Goal: Task Accomplishment & Management: Complete application form

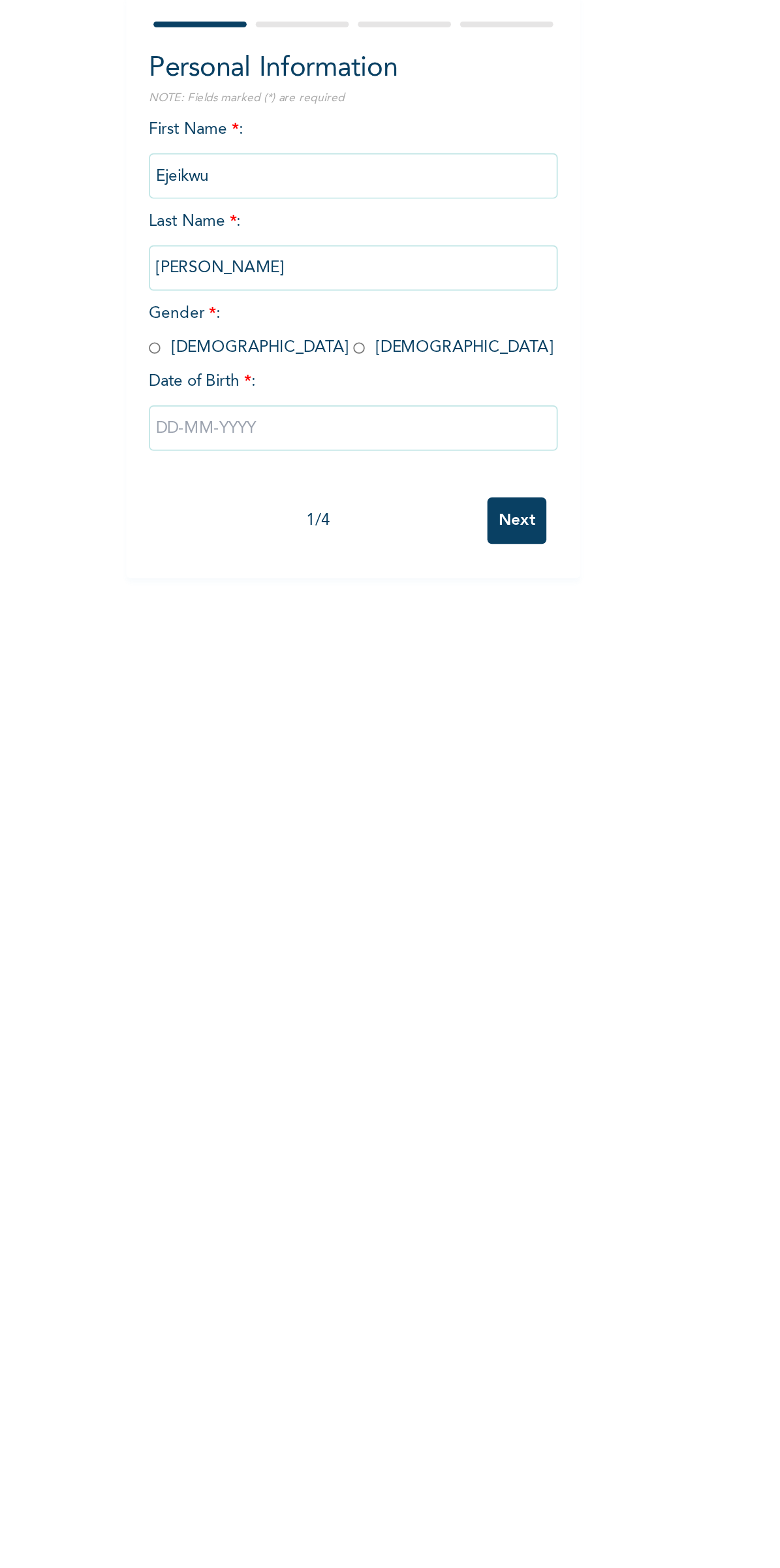
click at [275, 320] on span "Gender * : [DEMOGRAPHIC_DATA] [DEMOGRAPHIC_DATA]" at bounding box center [333, 307] width 232 height 29
click at [334, 316] on input "radio" at bounding box center [337, 317] width 6 height 13
radio input "true"
click at [274, 368] on input "text" at bounding box center [334, 363] width 235 height 26
select select "7"
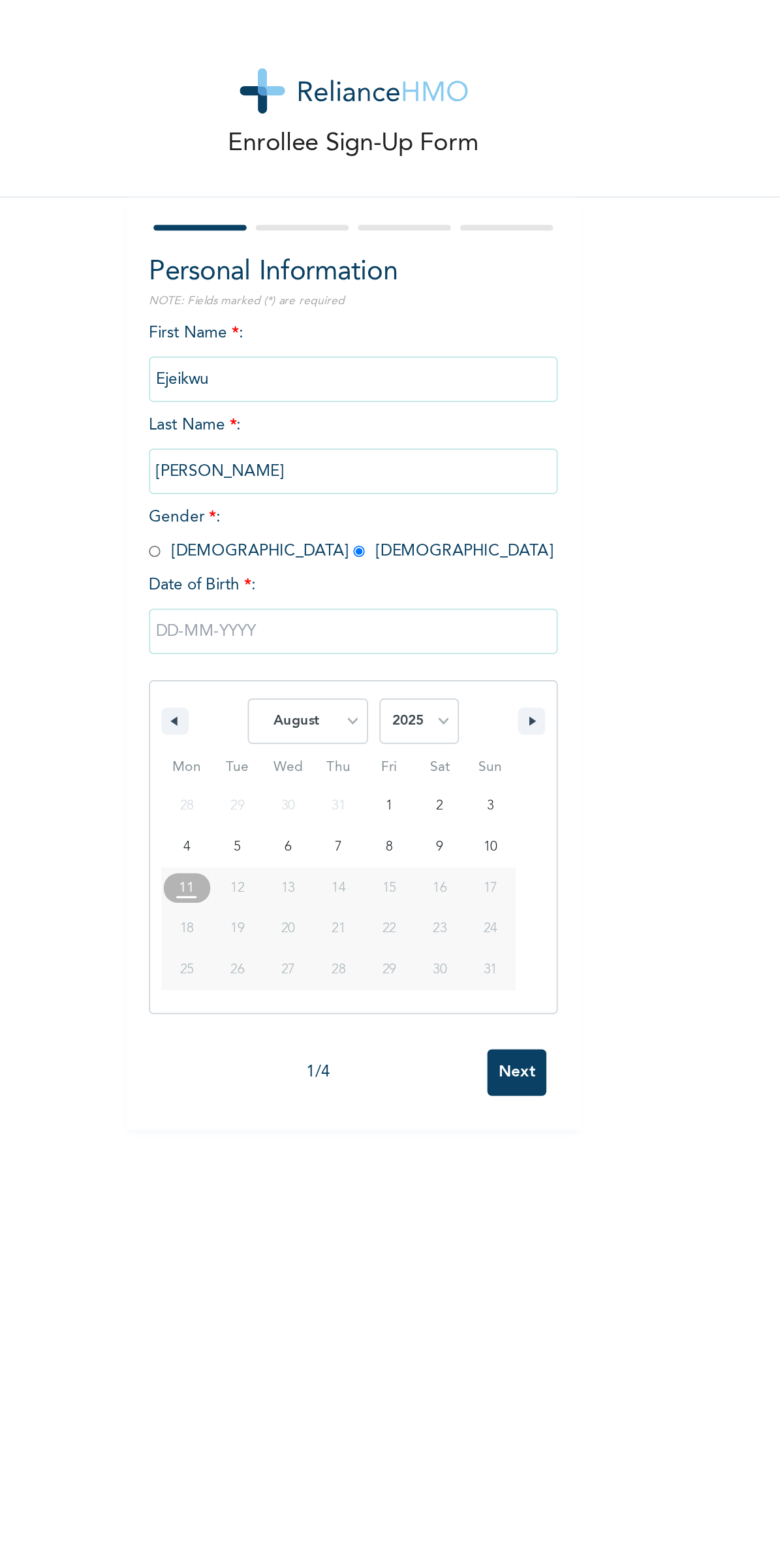
click at [356, 418] on select "2025 2024 2023 2022 2021 2020 2019 2018 2017 2016 2015 2014 2013 2012 2011 2010…" at bounding box center [372, 414] width 45 height 26
select select "1996"
click at [307, 418] on select "January February March April May June July August September October November De…" at bounding box center [308, 414] width 69 height 26
select select "5"
type input "[DATE]"
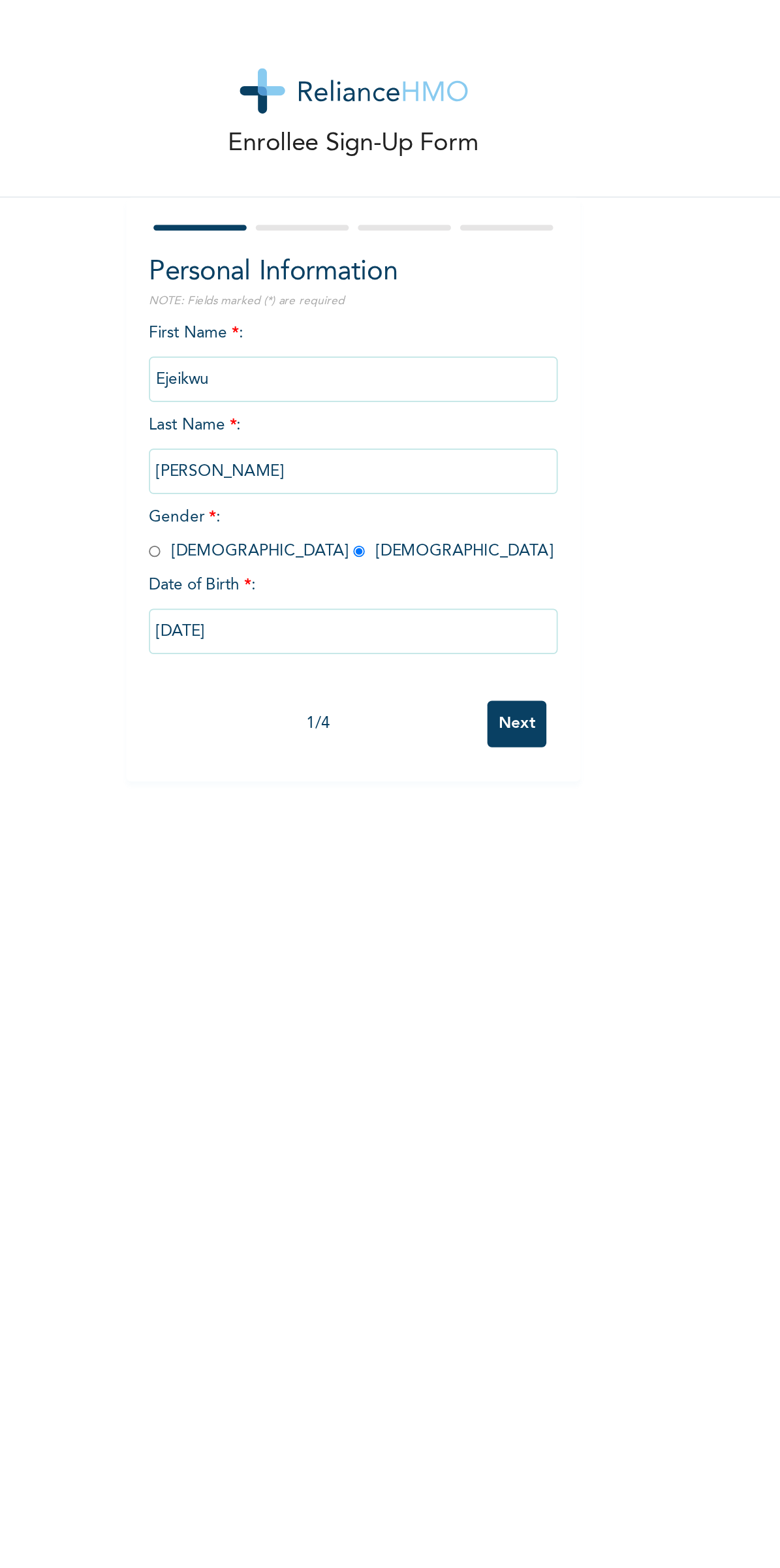
click at [442, 418] on input "Next" at bounding box center [428, 416] width 34 height 27
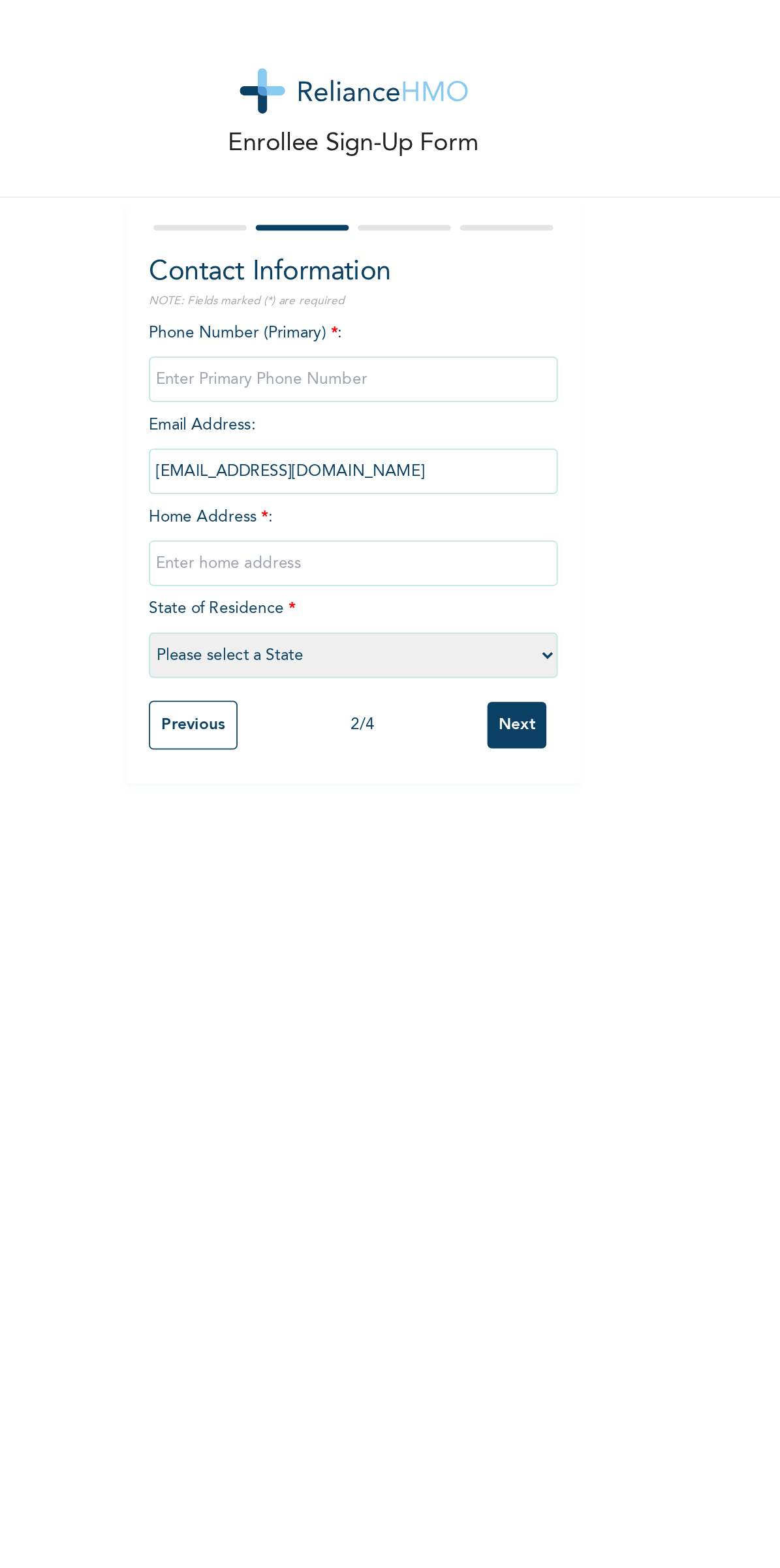
click at [345, 215] on input "phone" at bounding box center [334, 218] width 235 height 26
type input "09055800898"
click at [359, 327] on input "text" at bounding box center [334, 323] width 235 height 26
click at [388, 320] on input "text" at bounding box center [334, 323] width 235 height 26
type input "no 3 ojubari street ibafo"
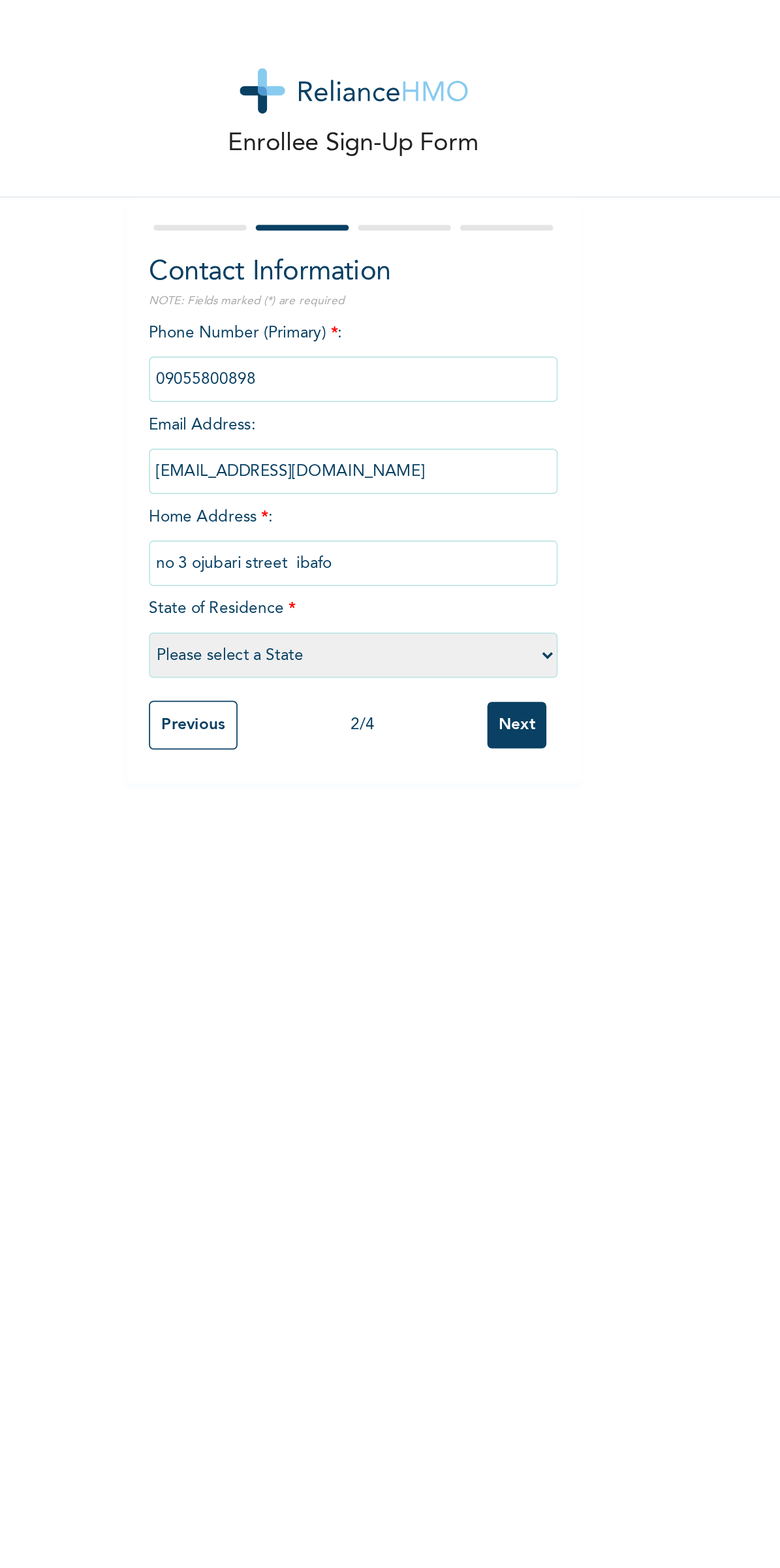
click at [428, 418] on input "Next" at bounding box center [428, 417] width 34 height 27
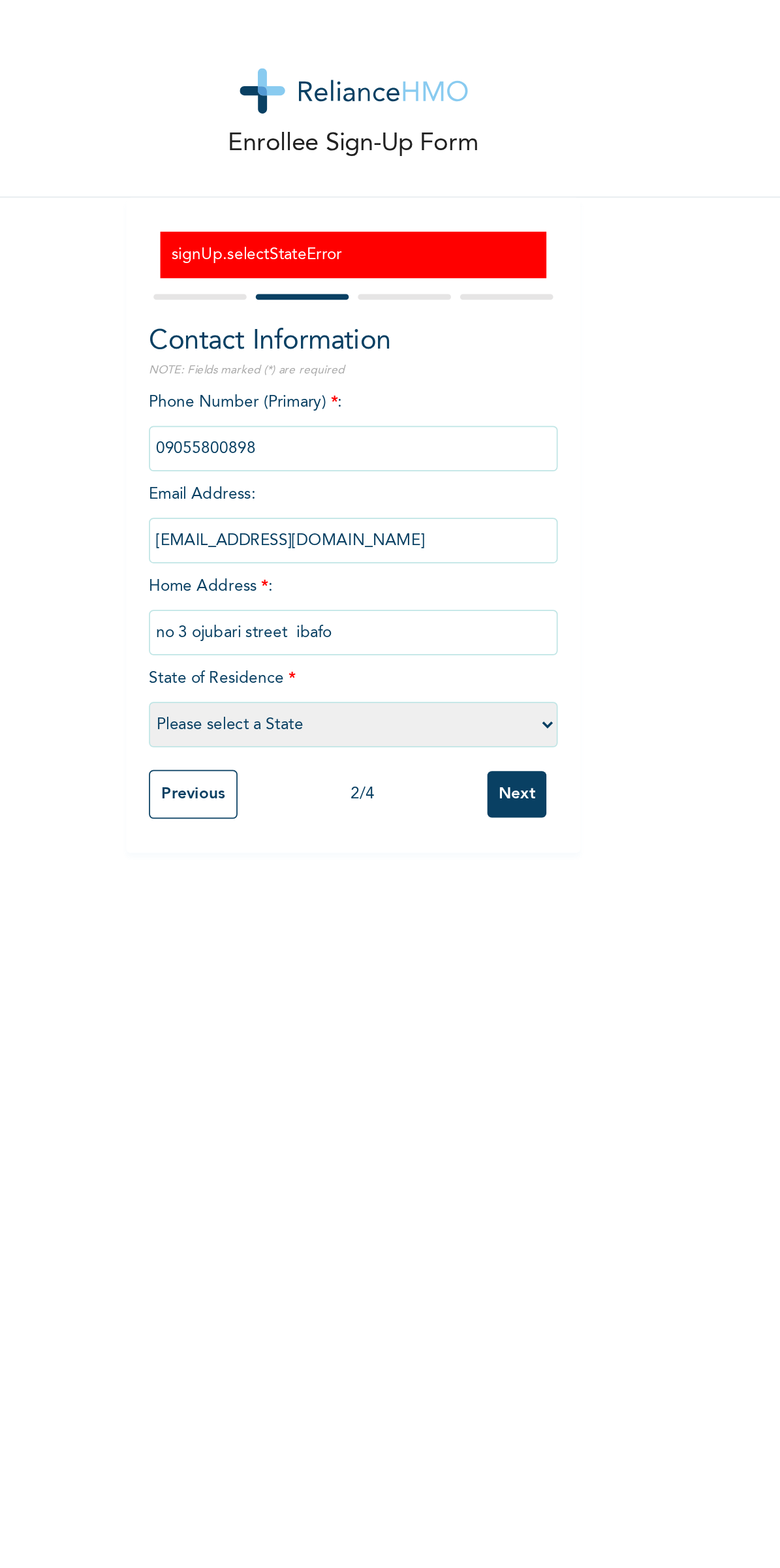
click at [373, 425] on select "Please select a State [PERSON_NAME] (FCT) [PERSON_NAME] Ibom [GEOGRAPHIC_DATA] …" at bounding box center [334, 416] width 235 height 26
click at [368, 426] on select "Please select a State [PERSON_NAME] (FCT) [PERSON_NAME] Ibom [GEOGRAPHIC_DATA] …" at bounding box center [334, 416] width 235 height 26
select select "28"
click at [438, 465] on input "Next" at bounding box center [428, 457] width 34 height 27
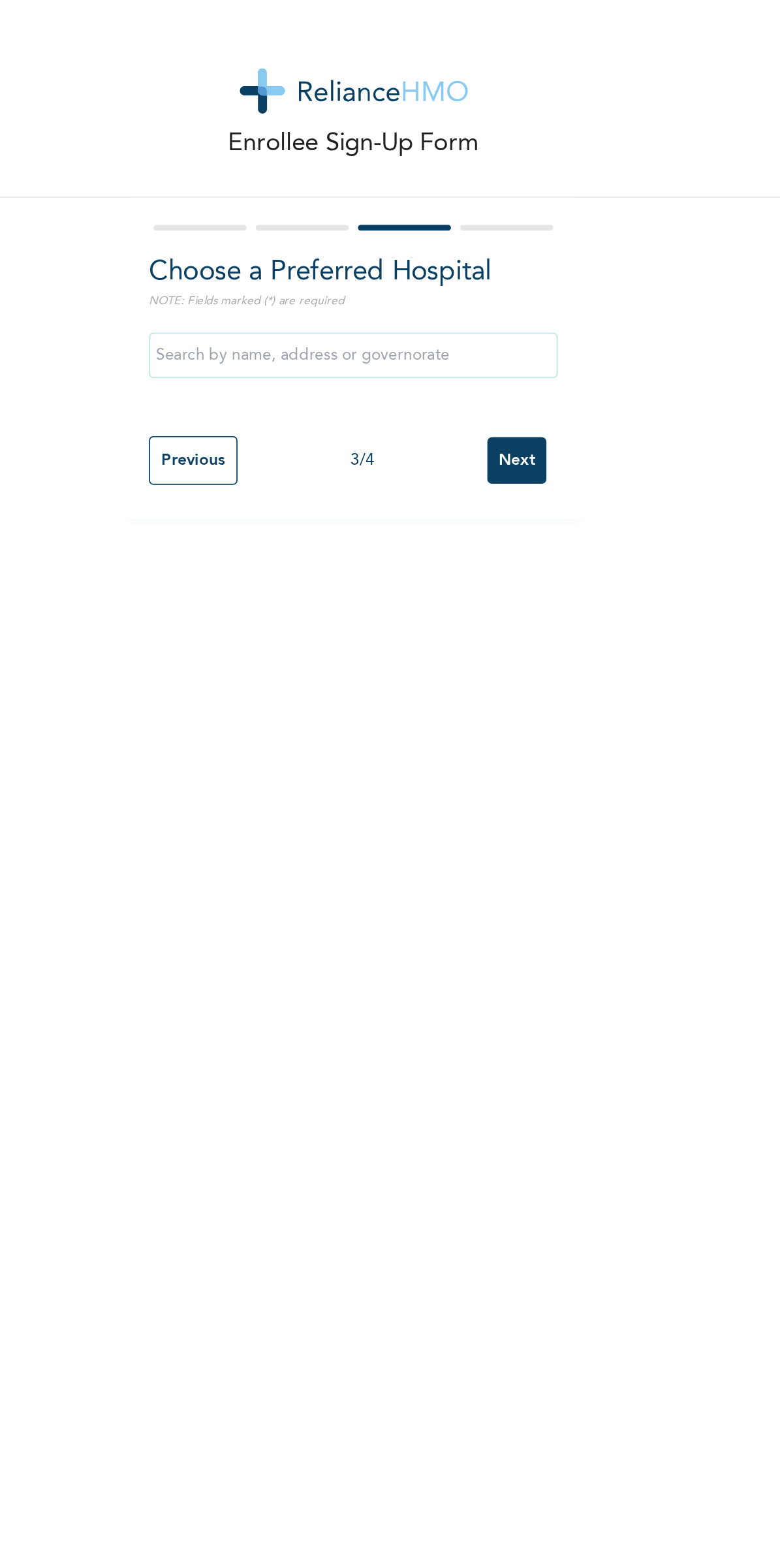
click at [387, 215] on input "text" at bounding box center [334, 204] width 235 height 26
type input "a"
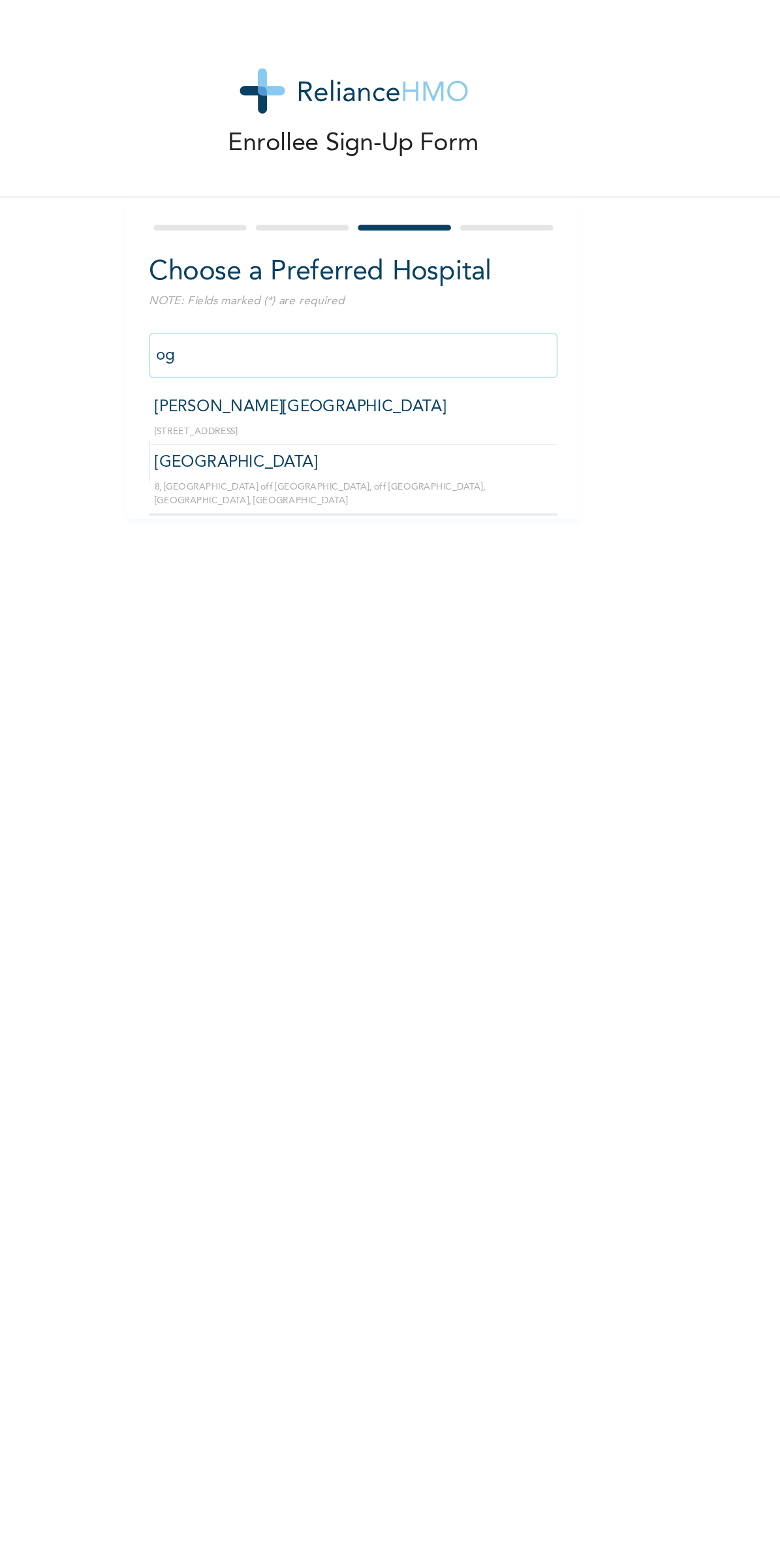
type input "o"
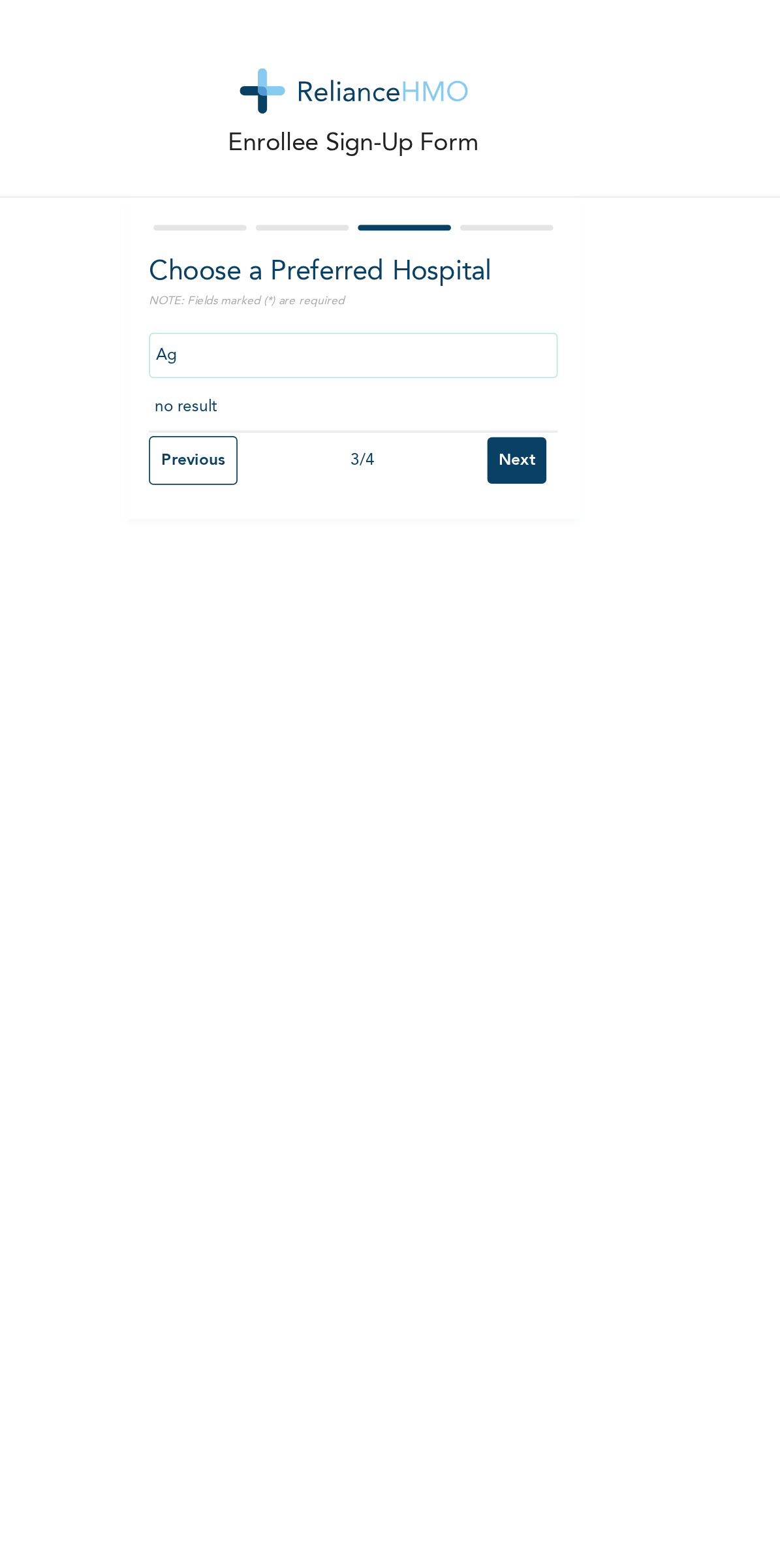
type input "A"
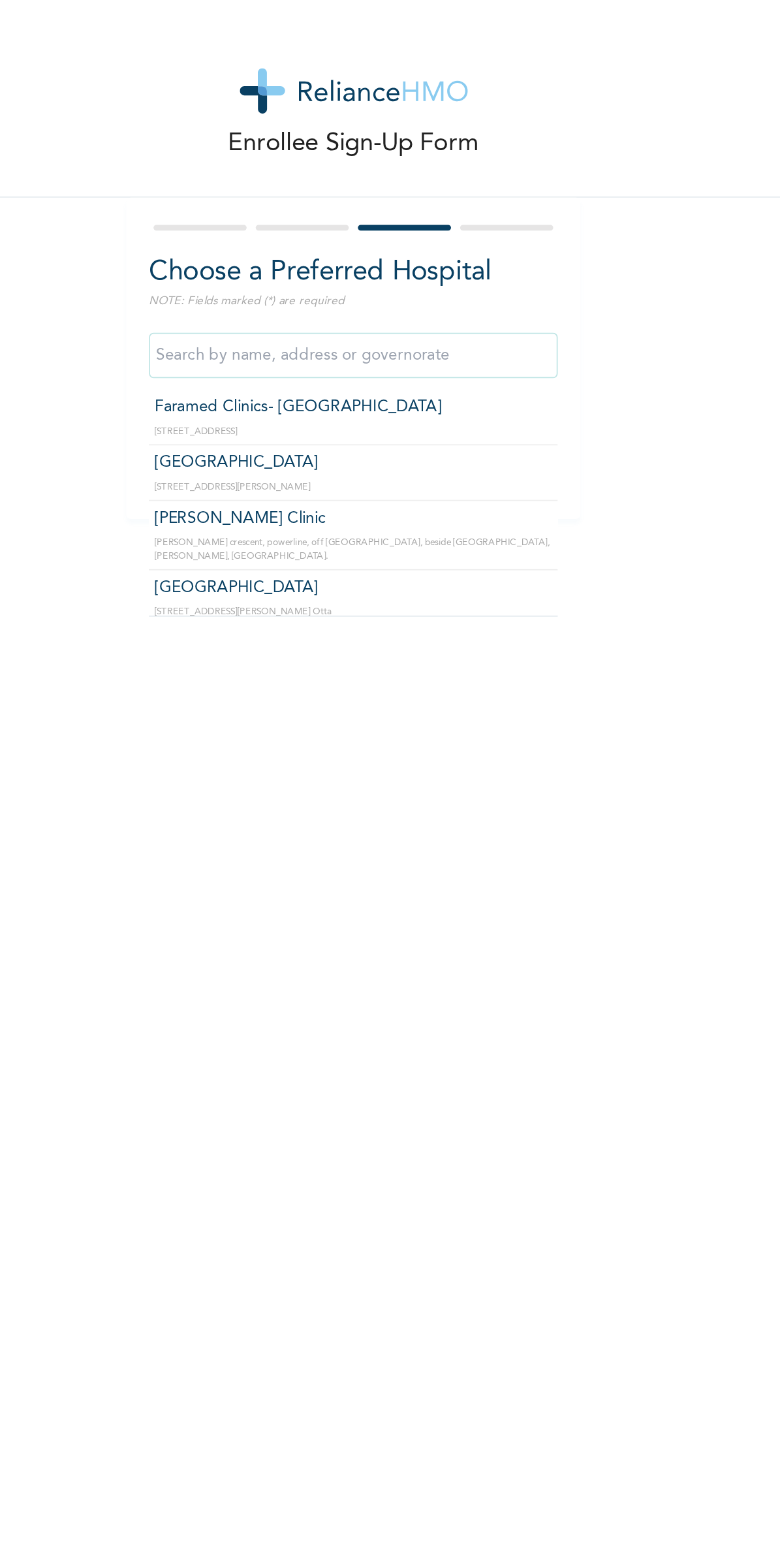
click at [357, 204] on input "text" at bounding box center [334, 204] width 235 height 26
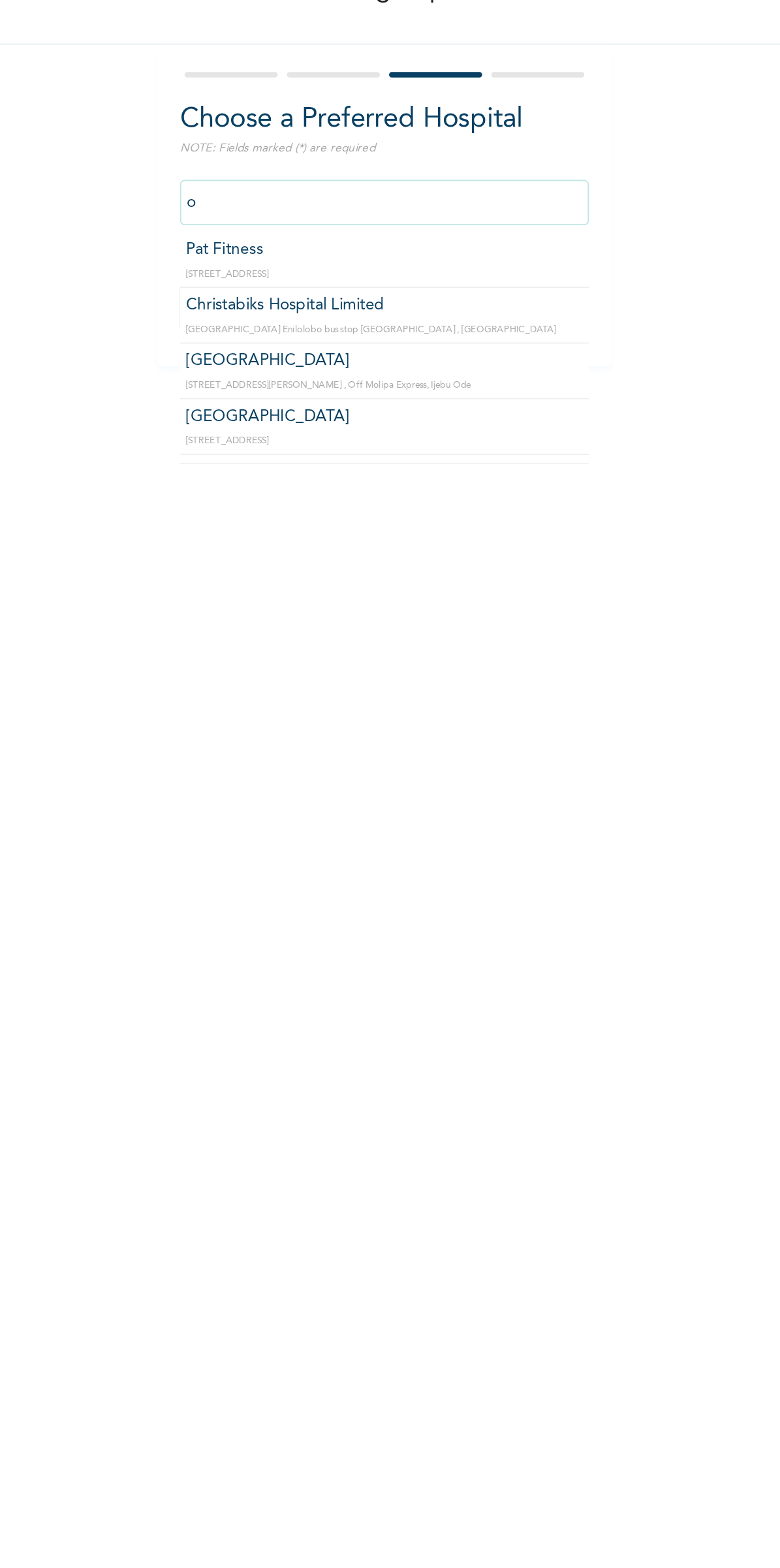
scroll to position [2501, 0]
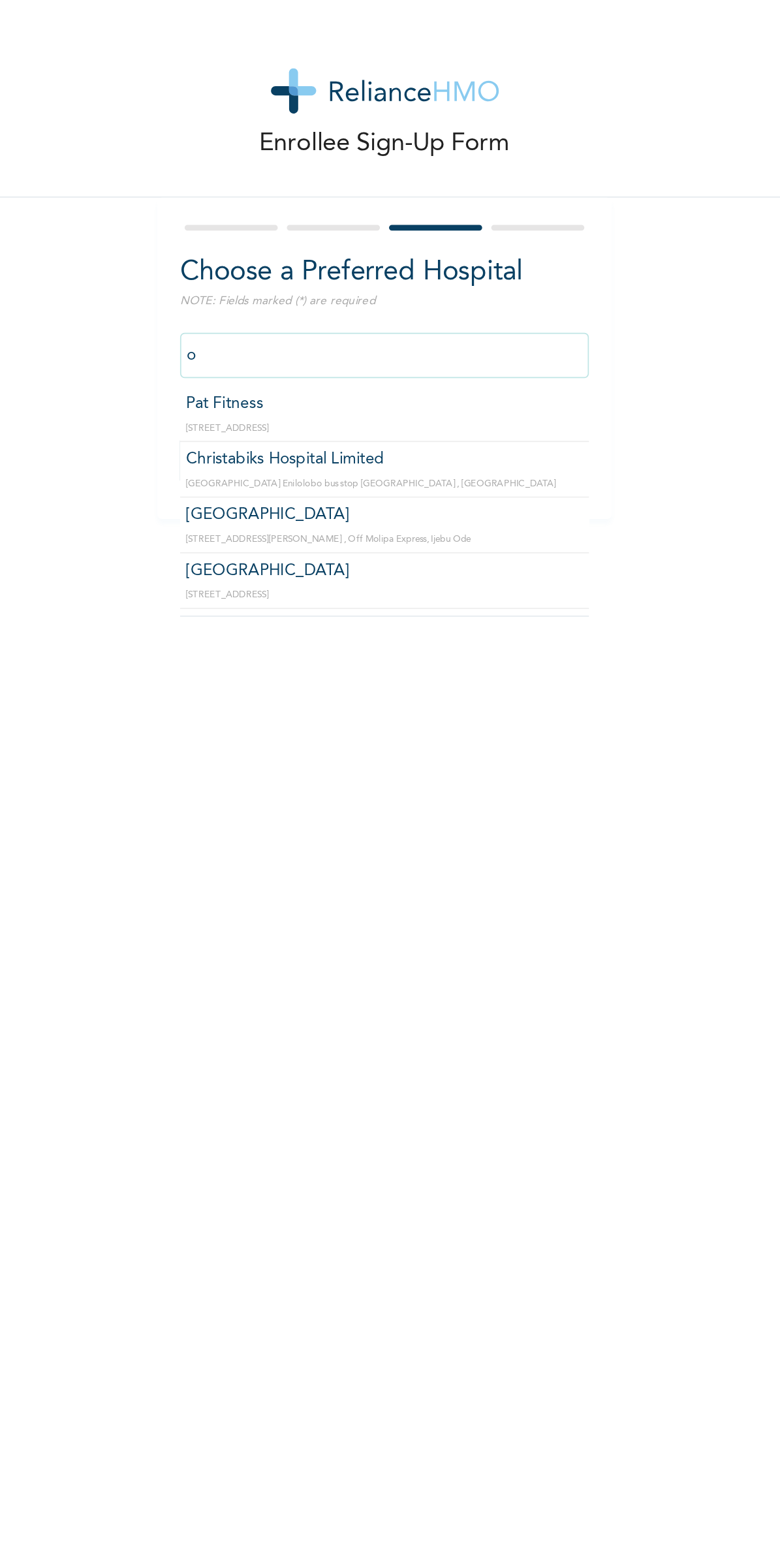
type input "o"
click at [330, 130] on div at bounding box center [305, 130] width 54 height 4
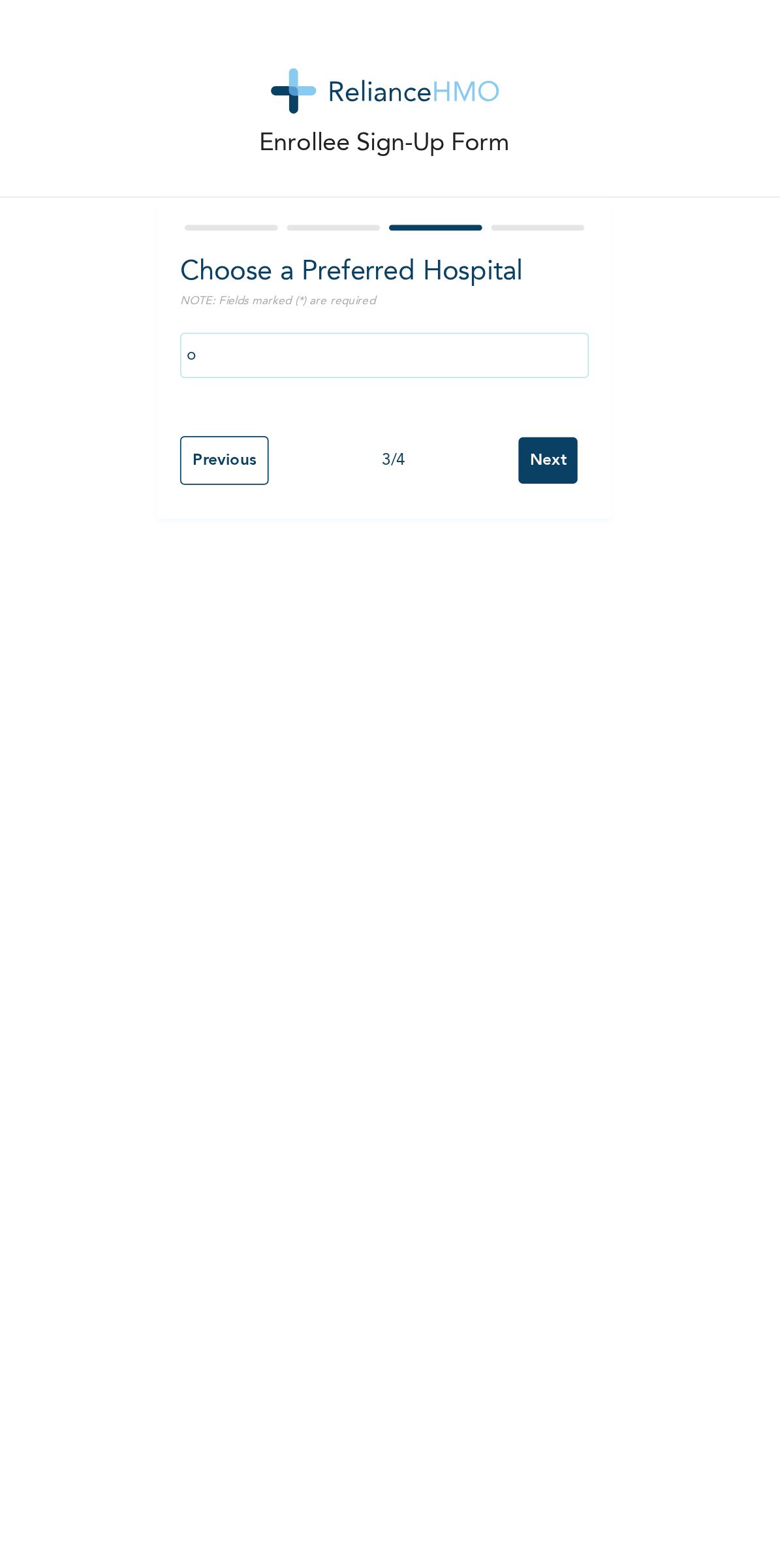
click at [327, 145] on h2 "Choose a Preferred Hospital" at bounding box center [334, 156] width 235 height 23
click at [259, 269] on input "Previous" at bounding box center [242, 265] width 51 height 28
select select "28"
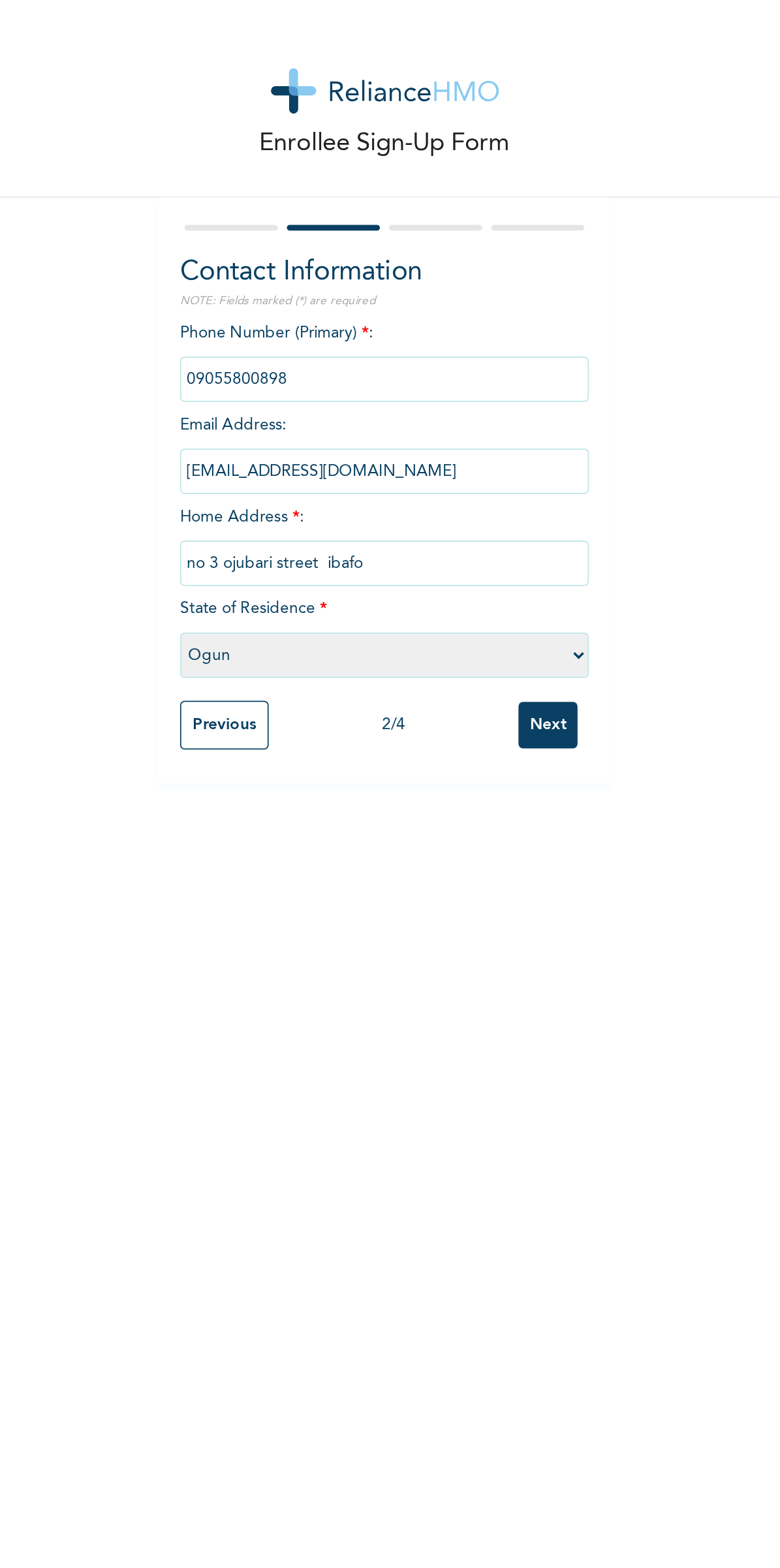
click at [375, 324] on input "no 3 ojubari street ibafo" at bounding box center [334, 323] width 235 height 26
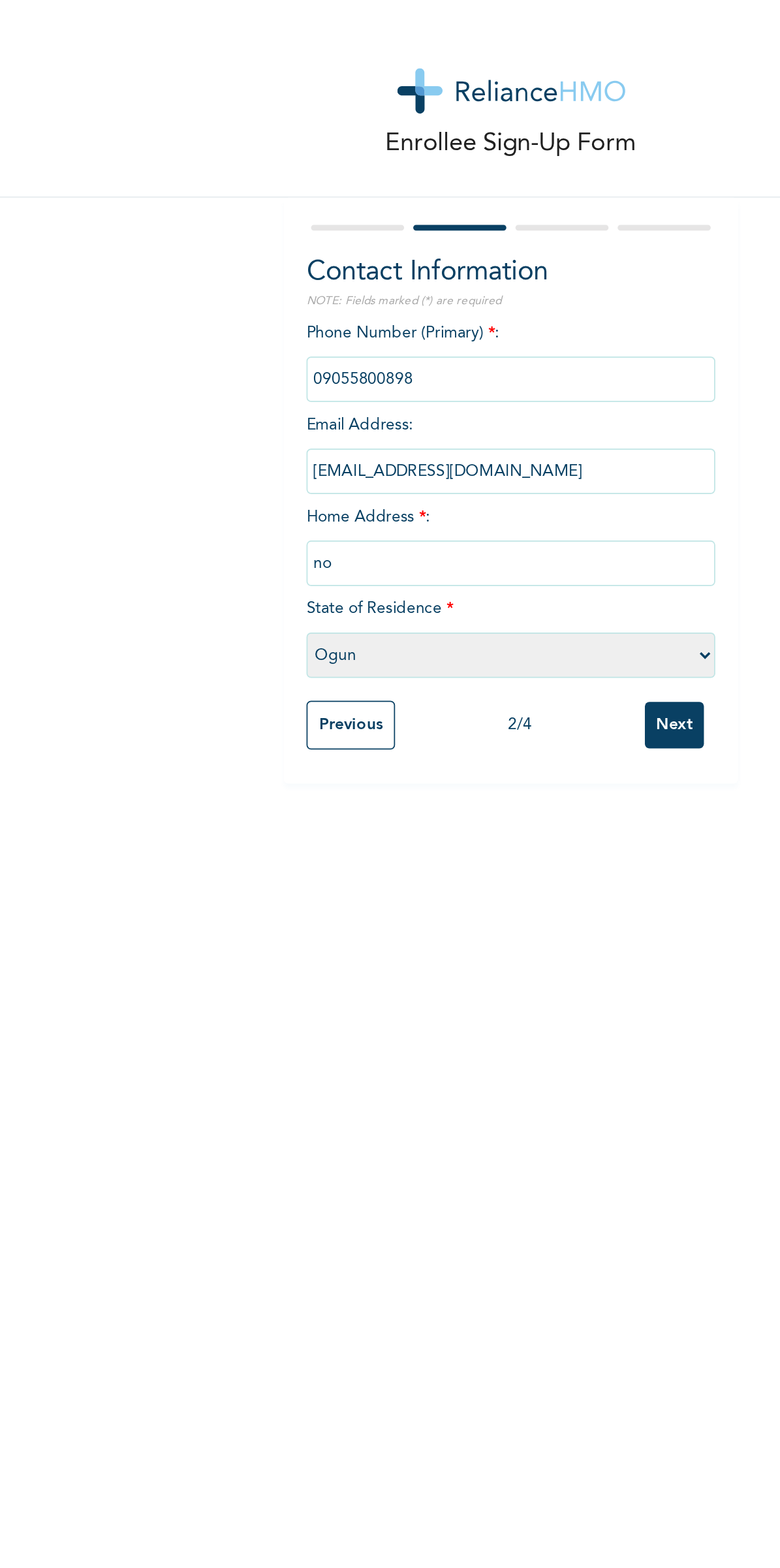
type input "n"
type input "[STREET_ADDRESS][PERSON_NAME][PERSON_NAME][PERSON_NAME]"
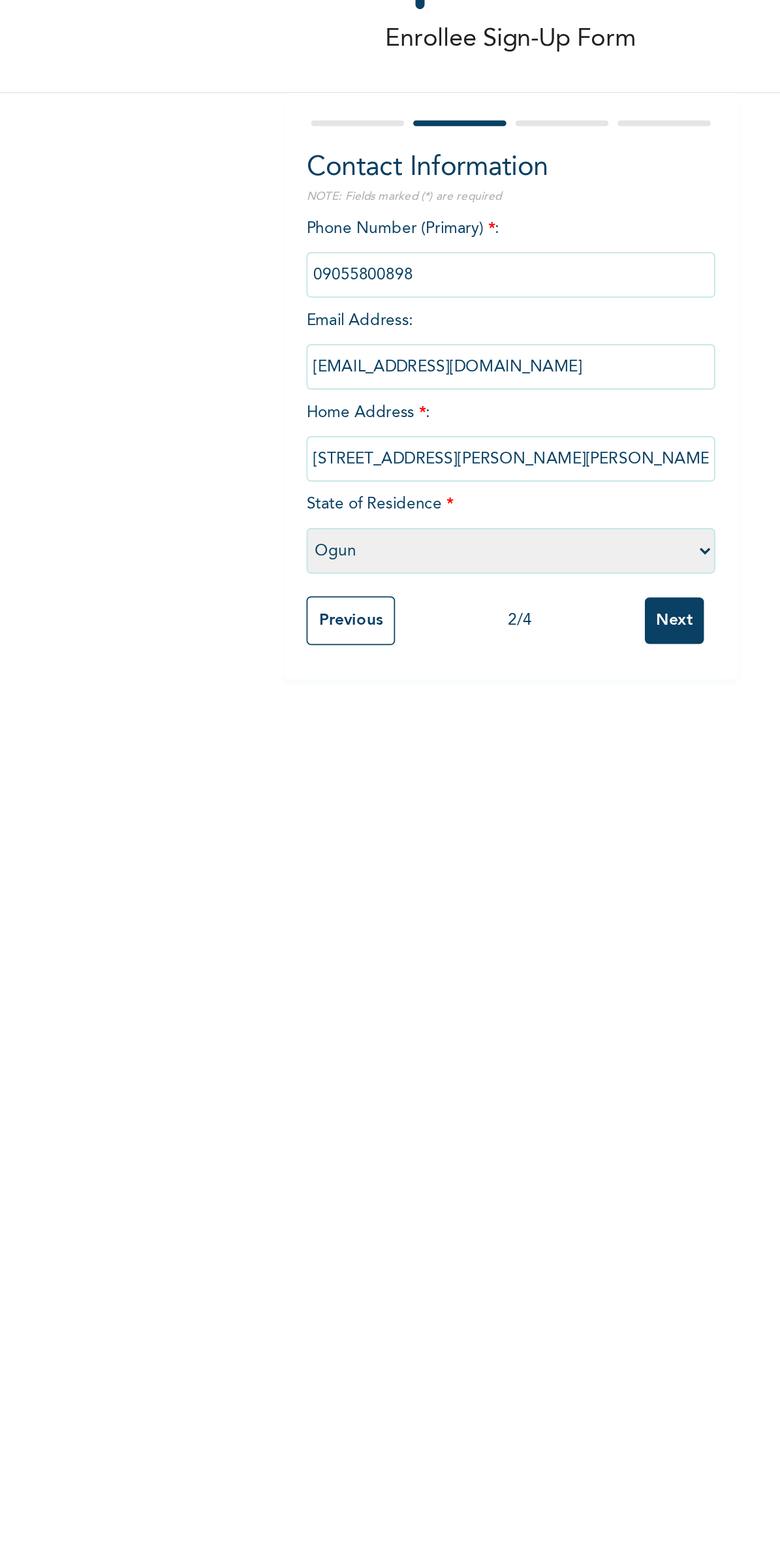
click at [431, 419] on input "Next" at bounding box center [428, 417] width 34 height 27
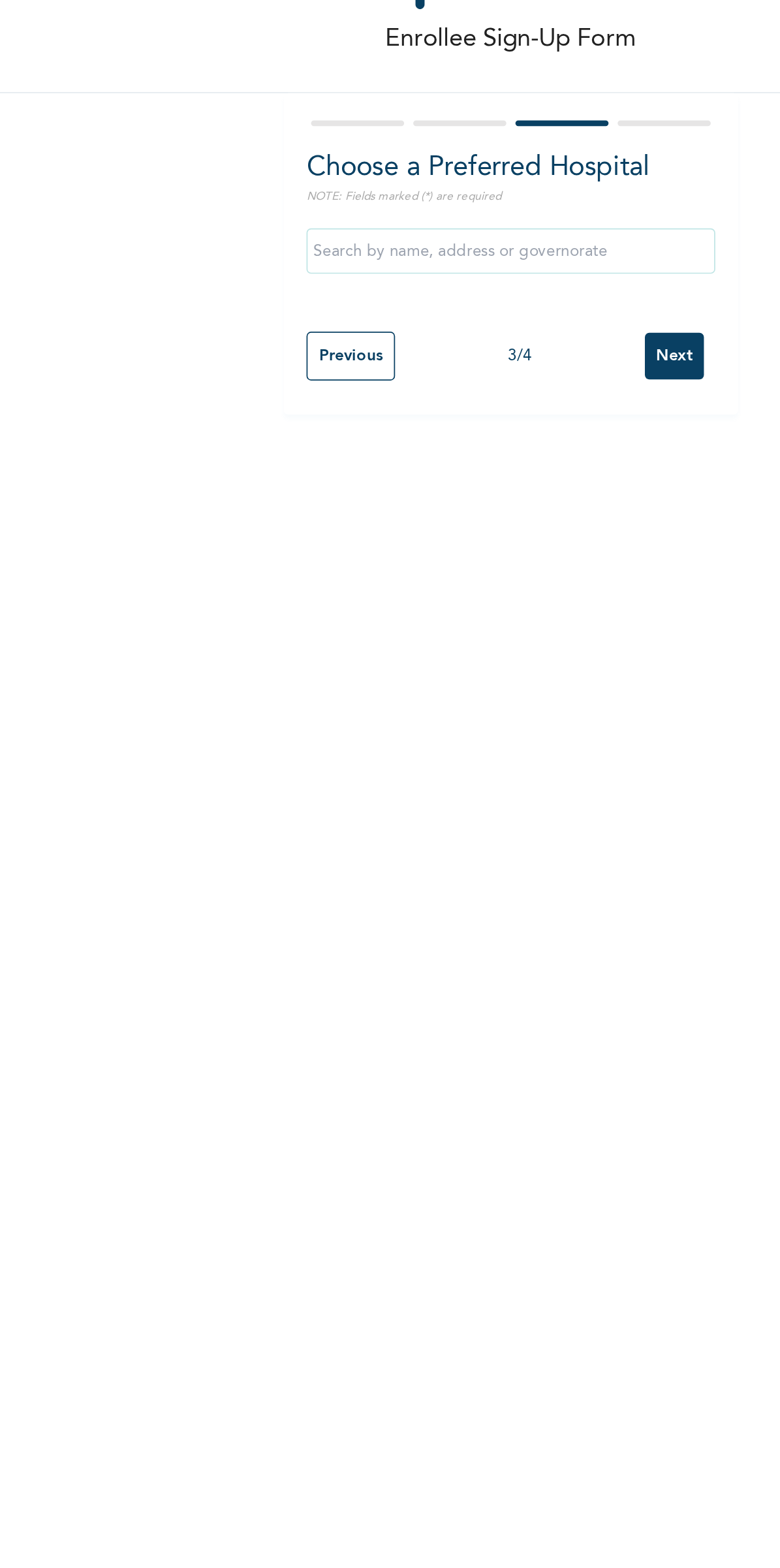
click at [329, 208] on input "text" at bounding box center [334, 204] width 235 height 26
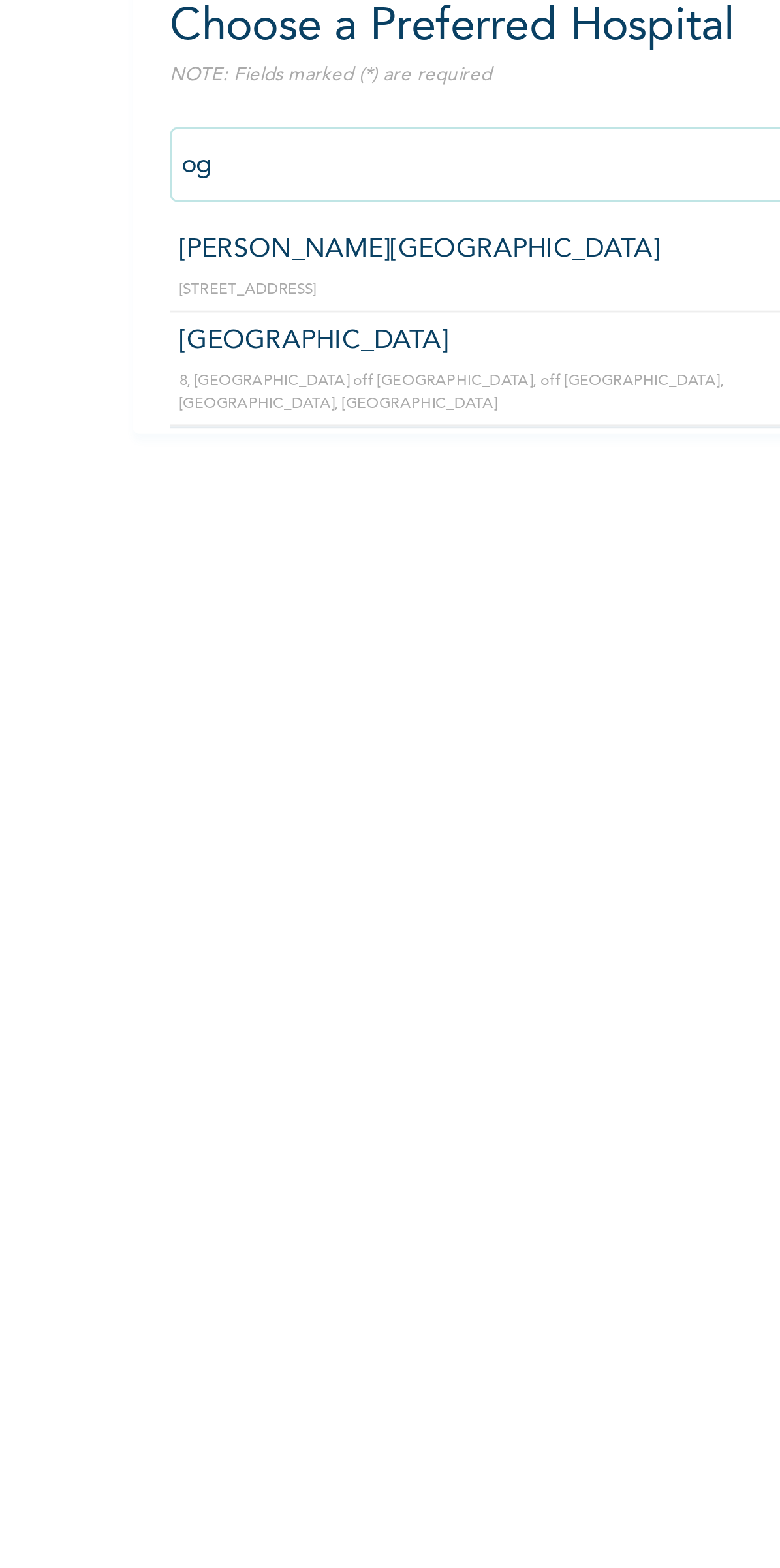
type input "o"
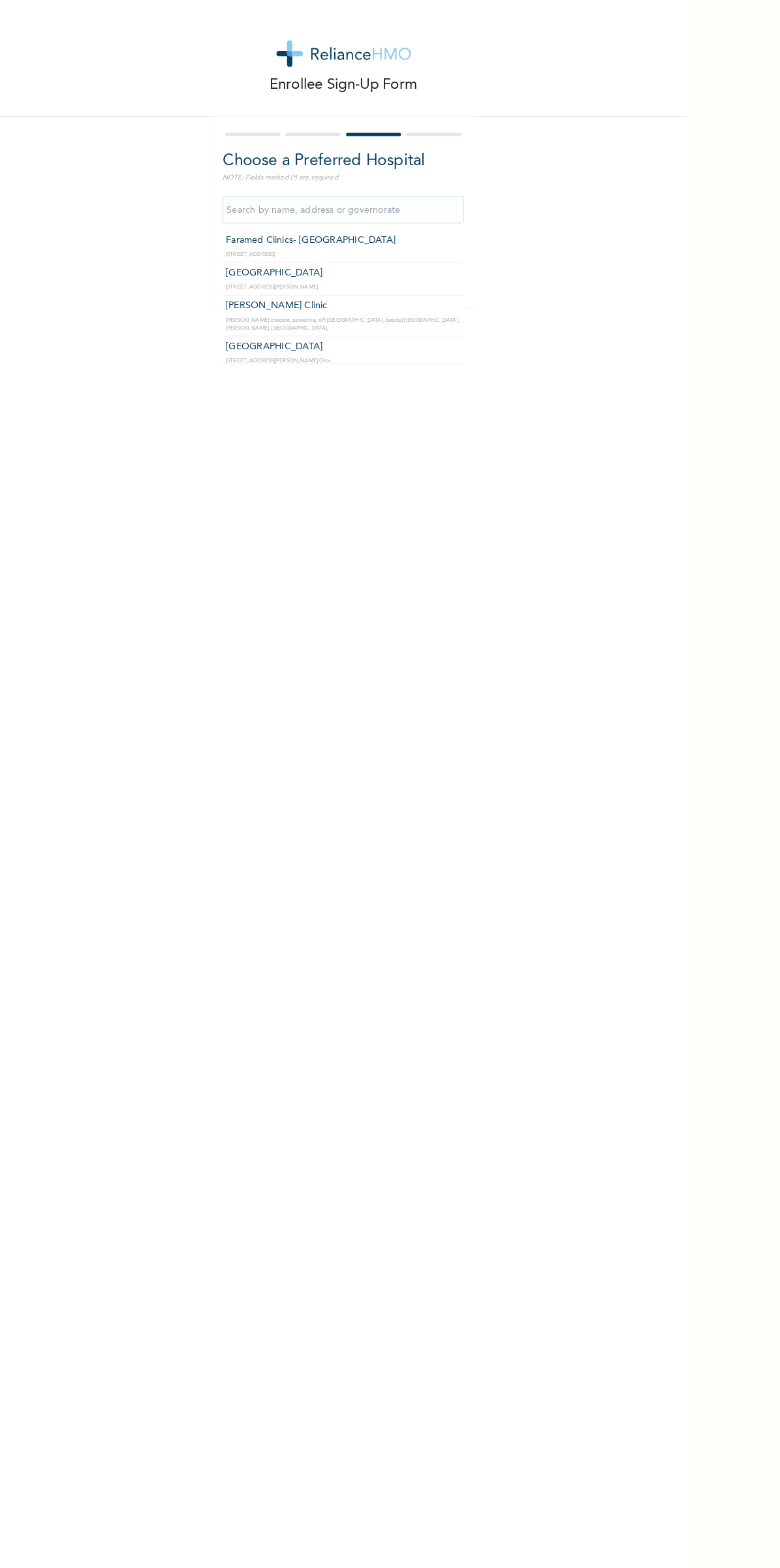
click at [331, 124] on div "Choose a Preferred Hospital NOTE: Fields marked (*) are required Faramed Clinic…" at bounding box center [334, 206] width 261 height 185
click at [316, 133] on div at bounding box center [334, 131] width 235 height 9
click at [303, 138] on form "Choose a Preferred Hospital NOTE: Fields marked (*) are required Previous 3 / 4…" at bounding box center [334, 206] width 235 height 159
click at [304, 138] on form "Choose a Preferred Hospital NOTE: Fields marked (*) are required Previous 3 / 4…" at bounding box center [334, 206] width 235 height 159
click at [232, 272] on input "Previous" at bounding box center [242, 265] width 51 height 28
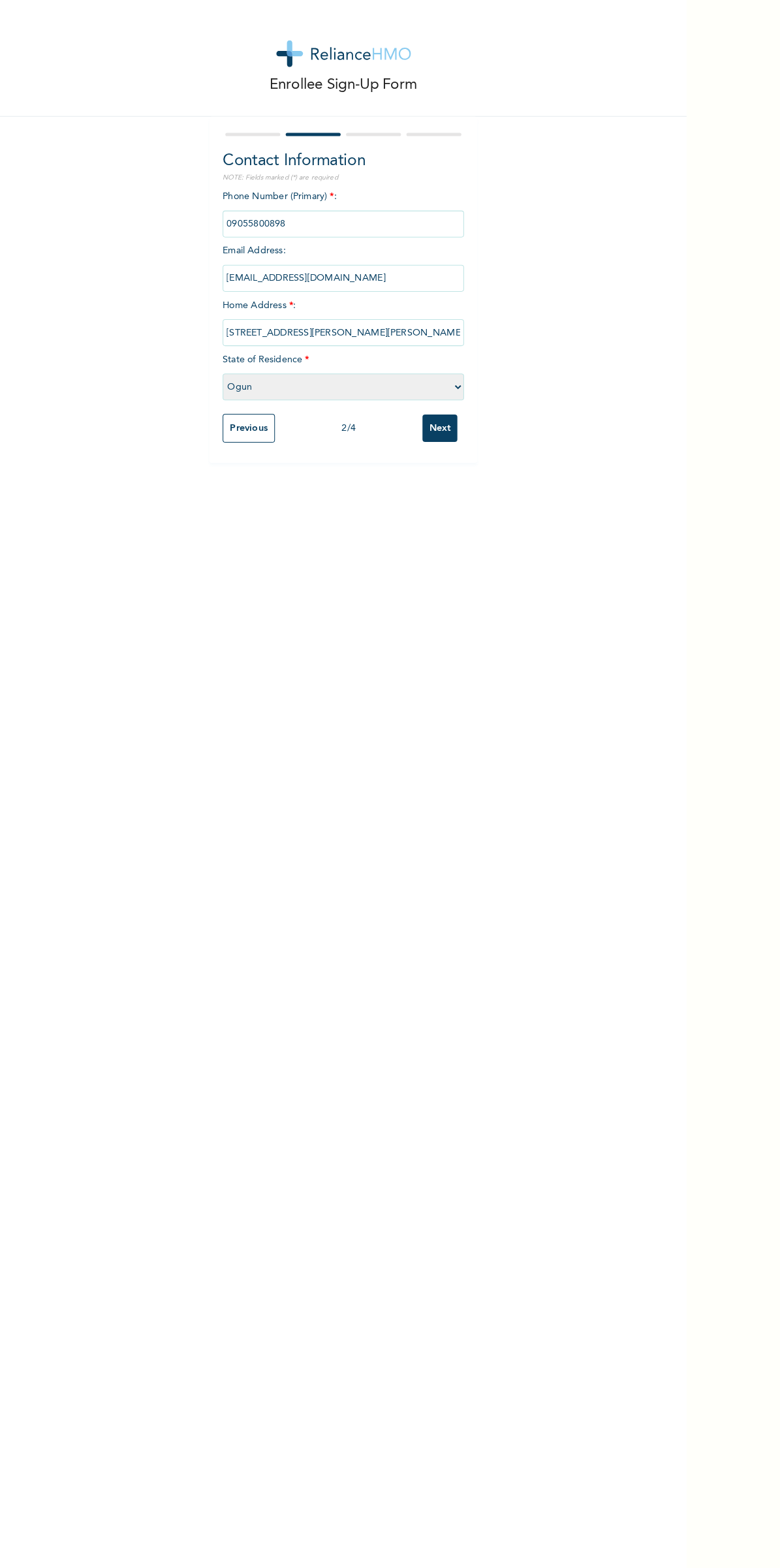
click at [355, 381] on select "Please select a State [PERSON_NAME] (FCT) [PERSON_NAME] Ibom [GEOGRAPHIC_DATA] …" at bounding box center [334, 376] width 235 height 26
select select "25"
click at [432, 416] on input "Next" at bounding box center [428, 417] width 34 height 27
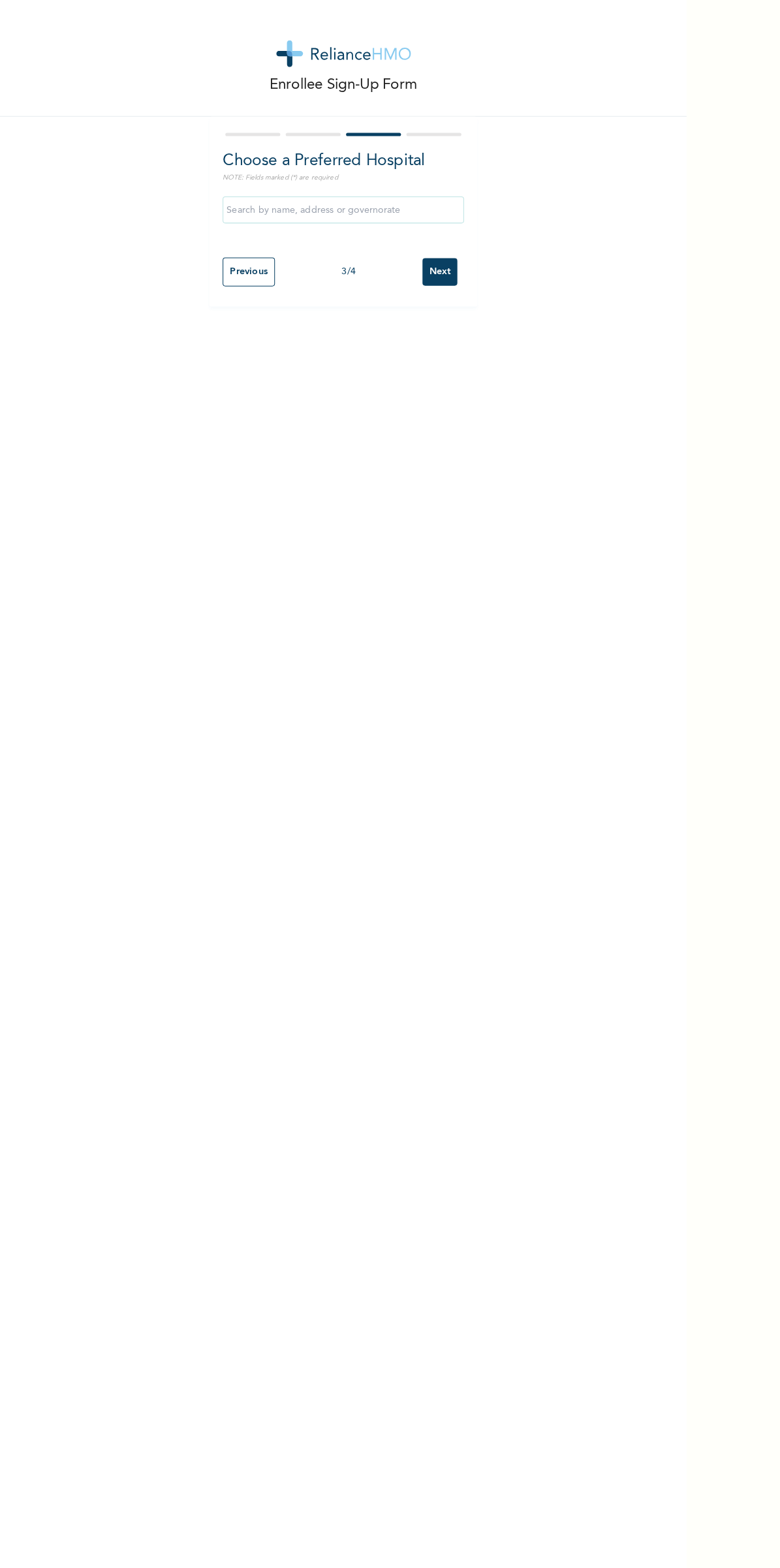
click at [353, 209] on input "text" at bounding box center [334, 204] width 235 height 26
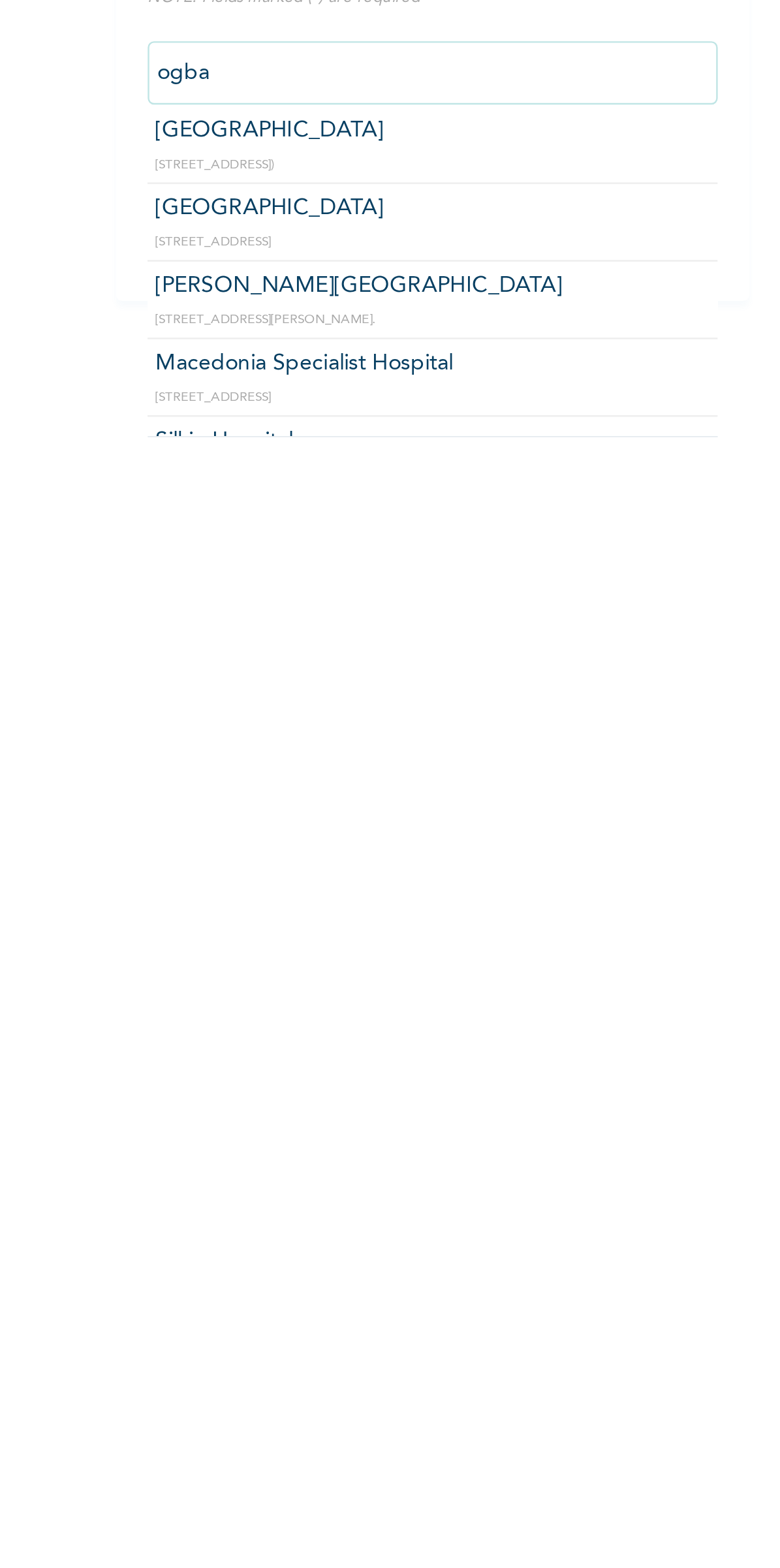
scroll to position [0, 0]
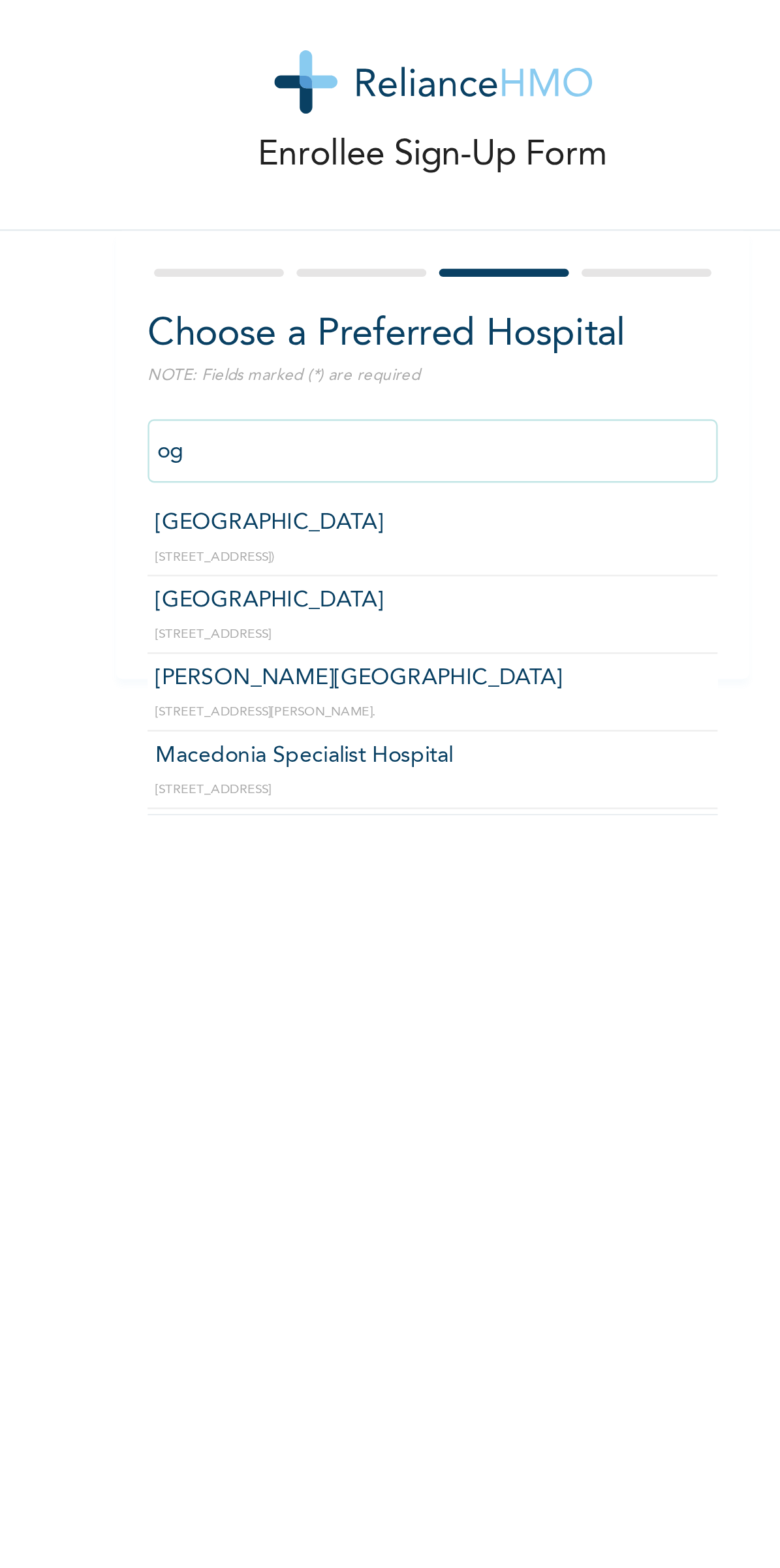
type input "o"
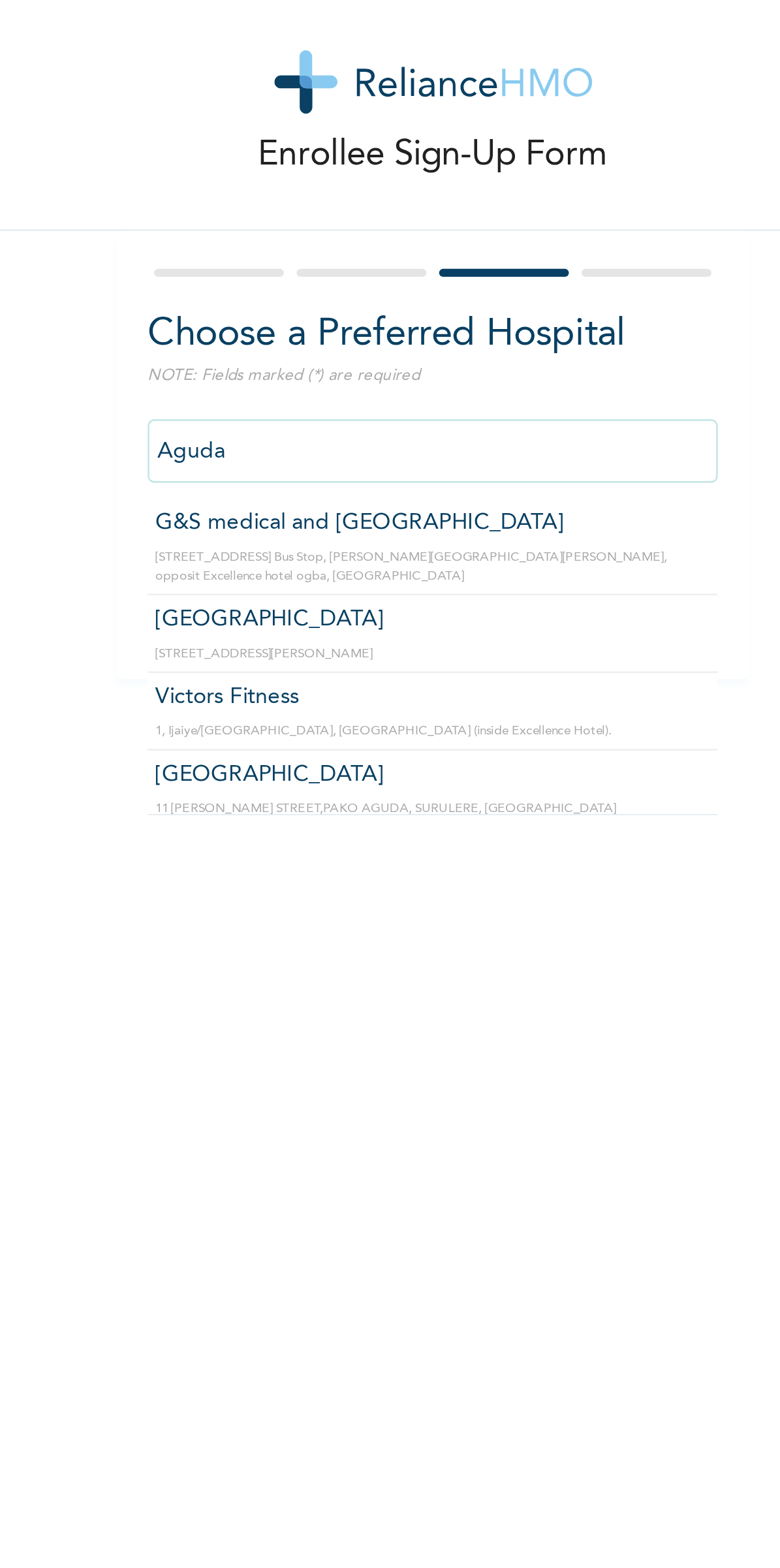
scroll to position [37, 0]
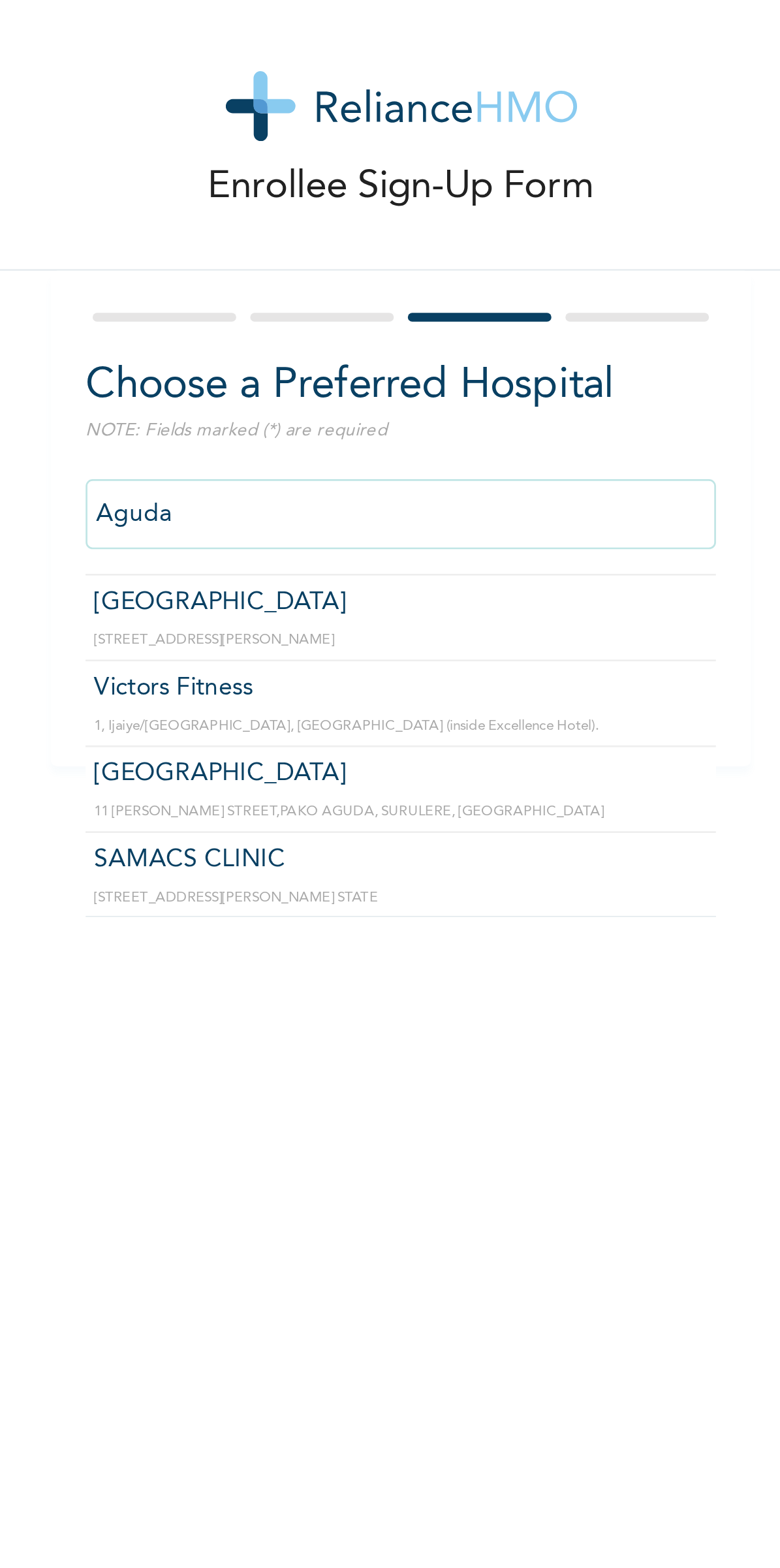
click at [357, 206] on input "Aguda" at bounding box center [334, 204] width 235 height 26
type input "A"
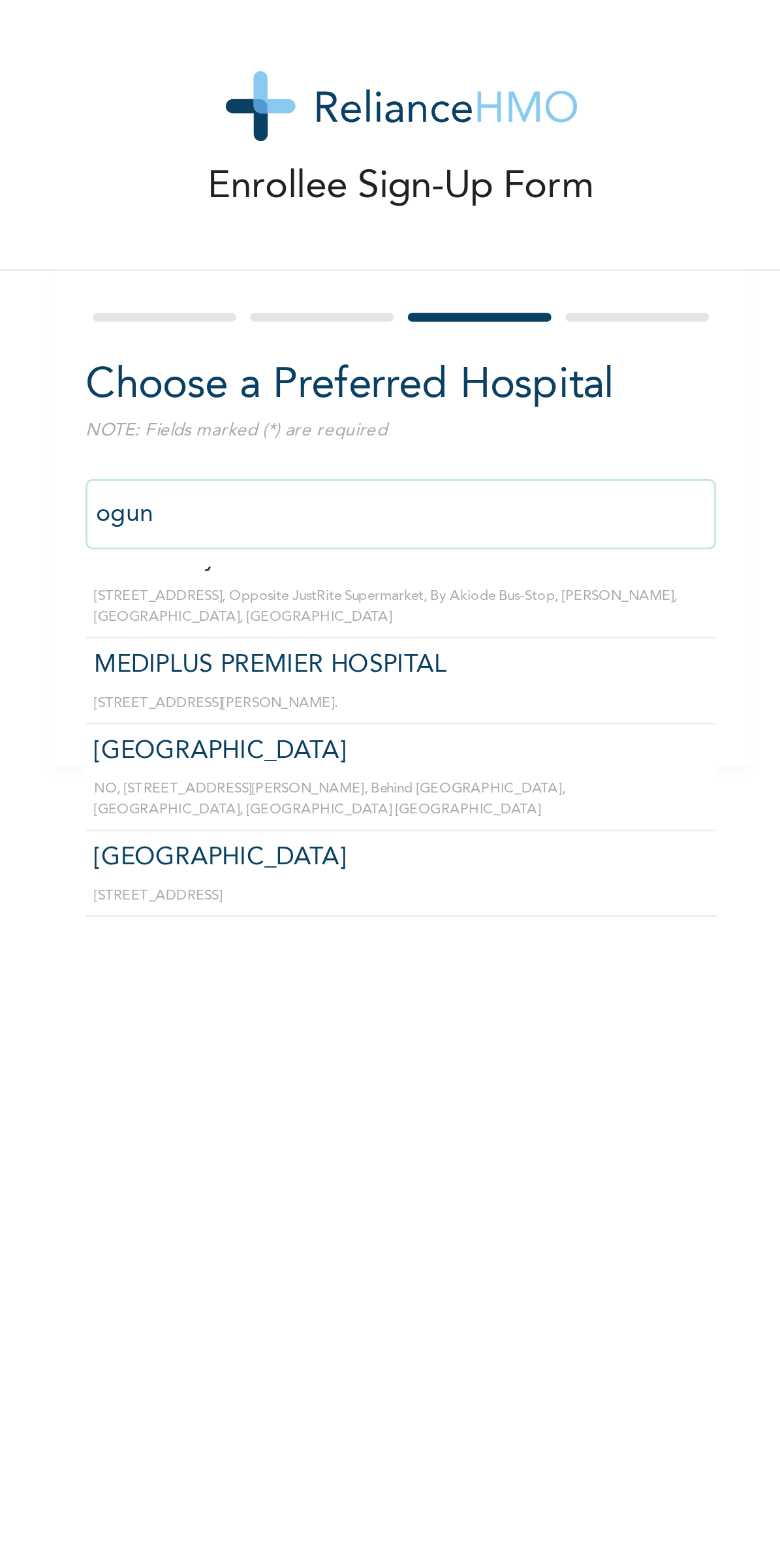
scroll to position [498, 0]
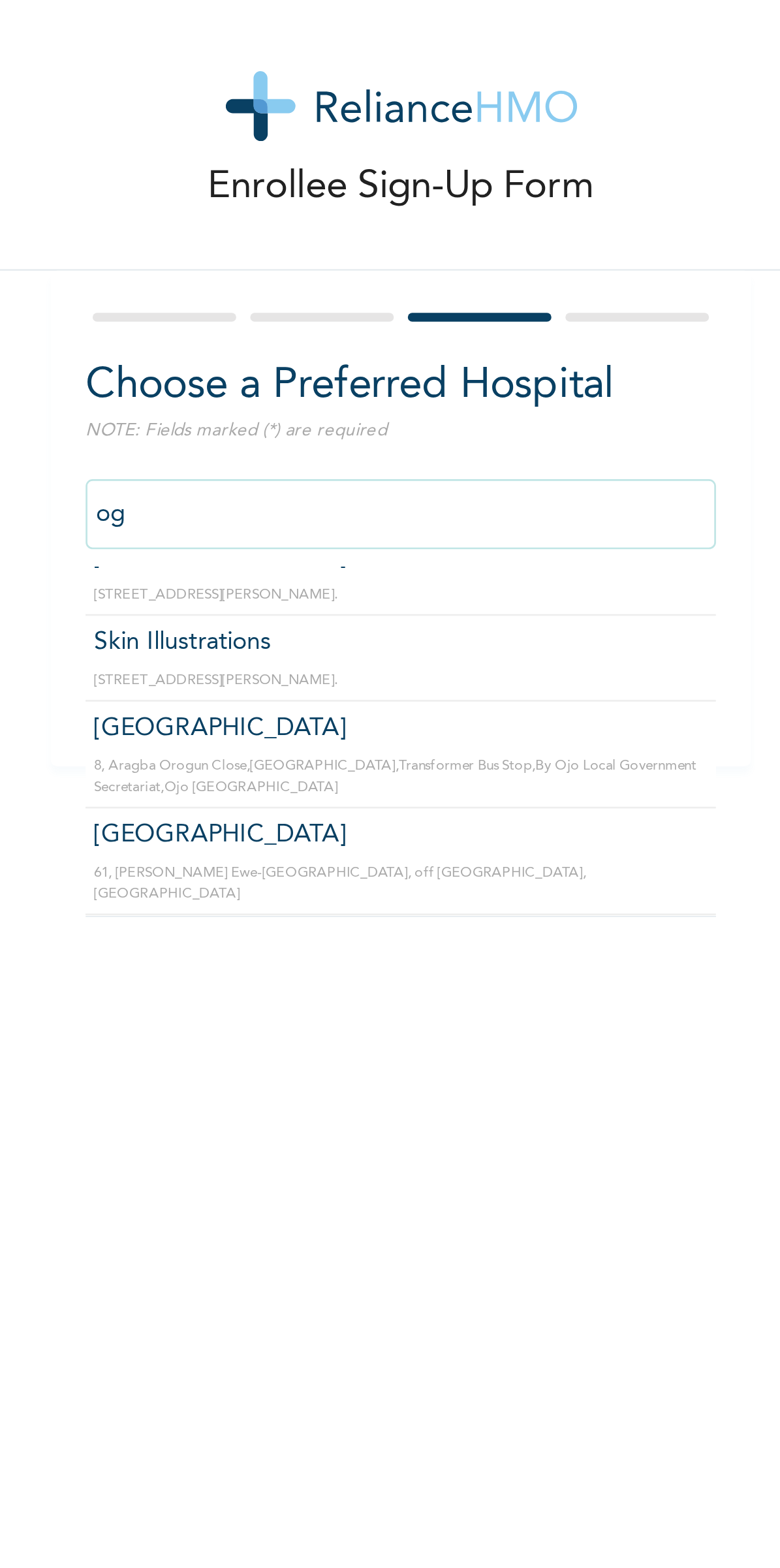
type input "o"
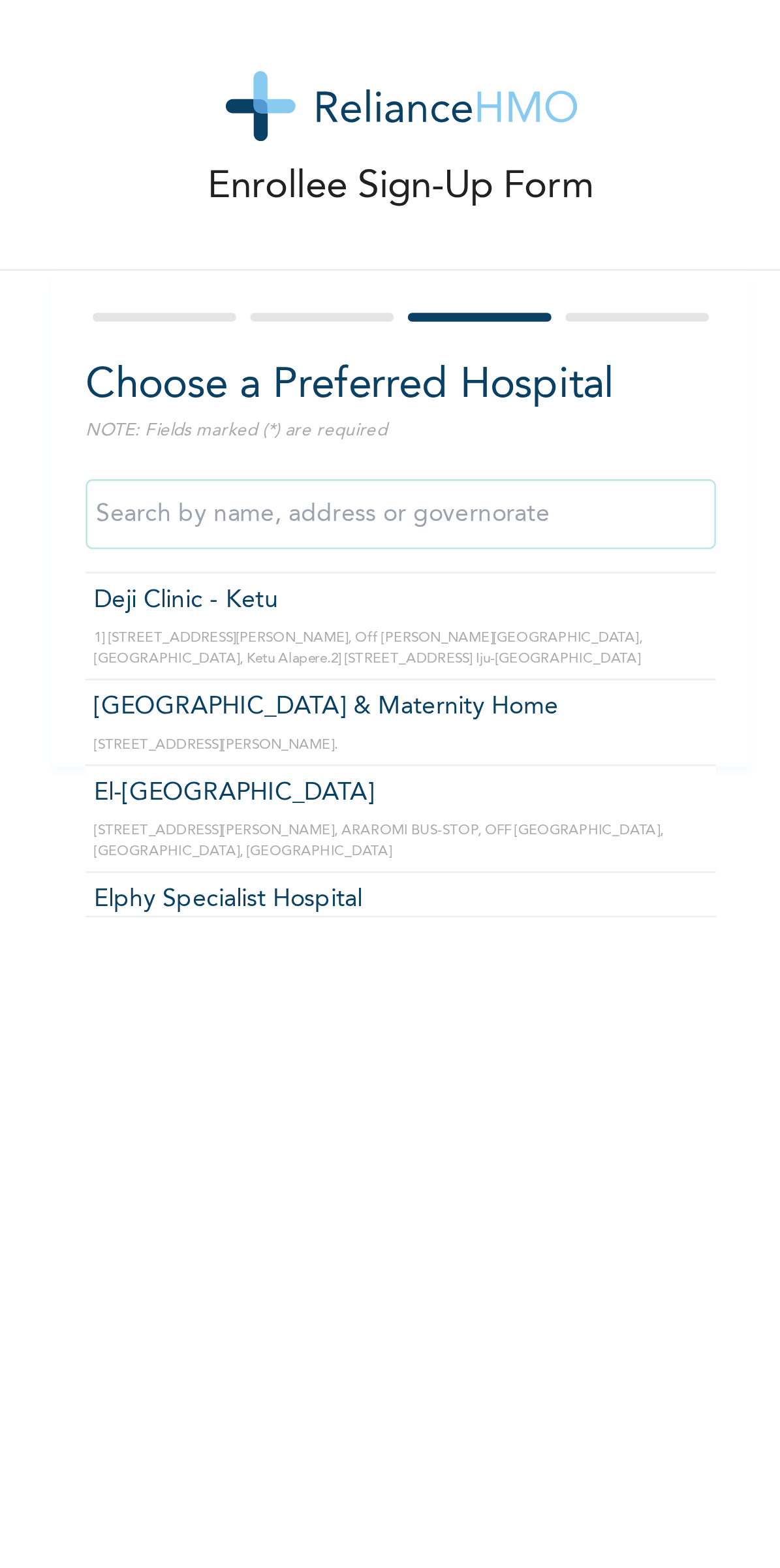
scroll to position [8795, 0]
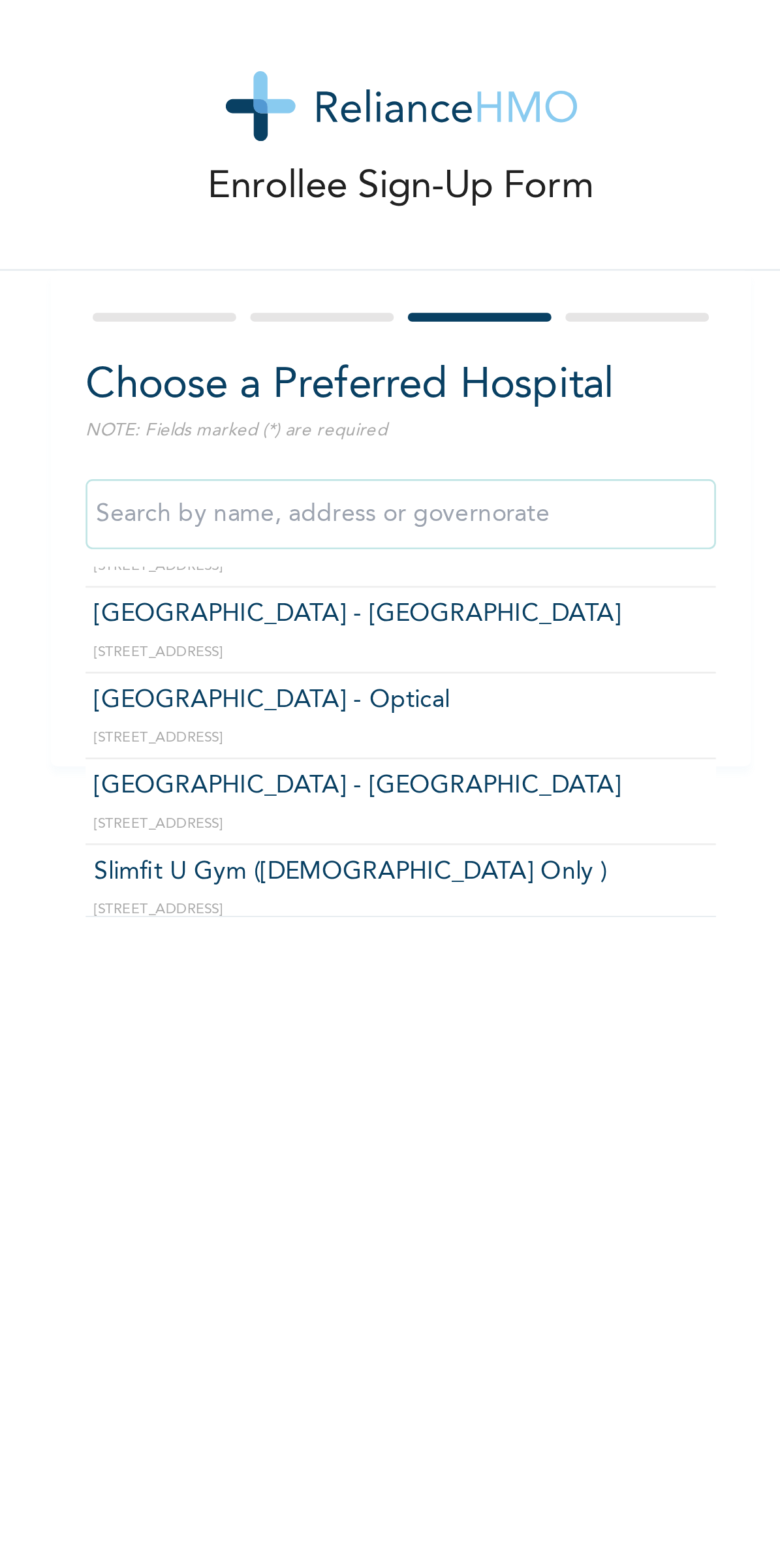
click at [313, 135] on div at bounding box center [334, 131] width 235 height 9
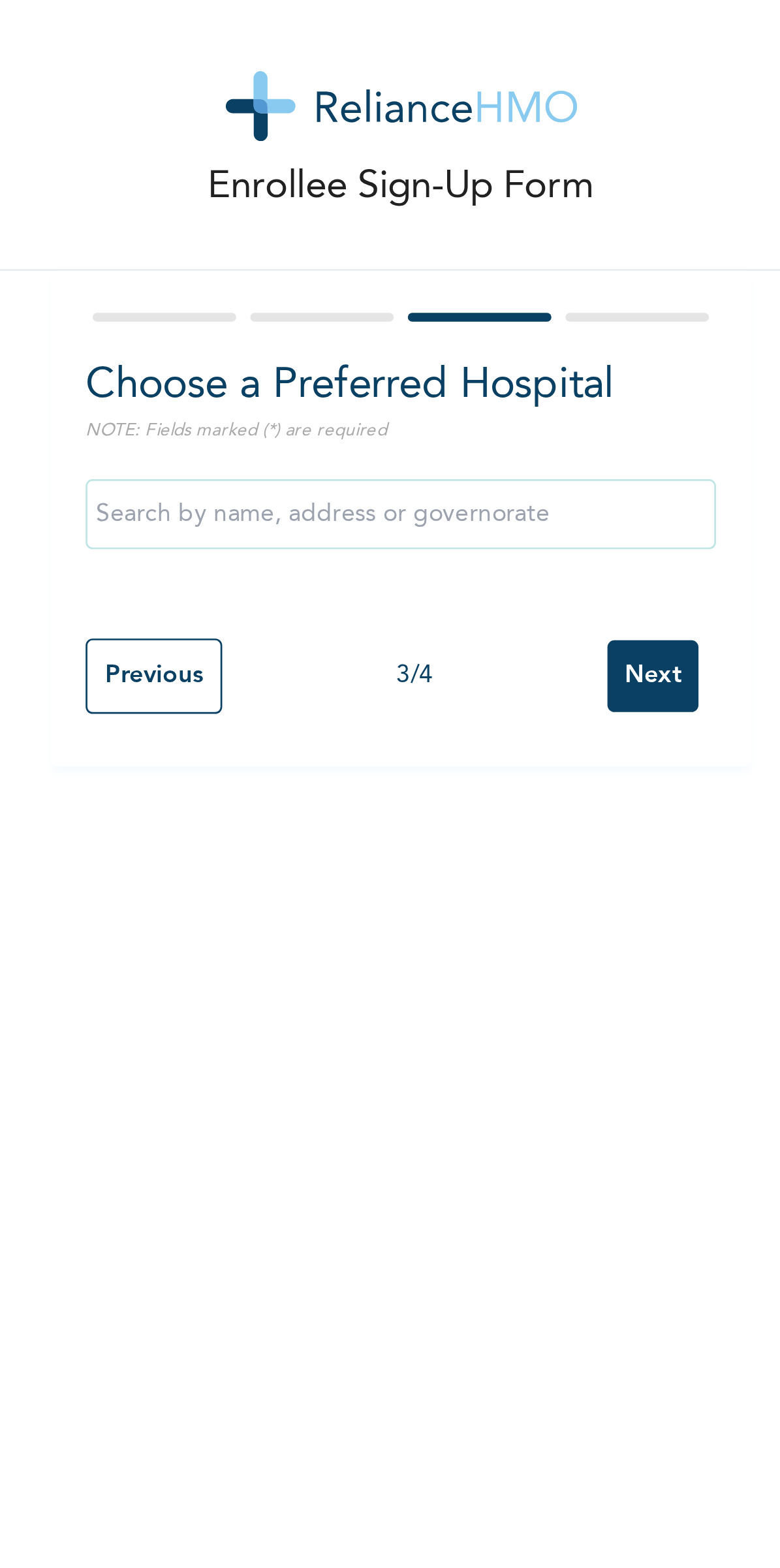
click at [256, 277] on input "Previous" at bounding box center [242, 265] width 51 height 28
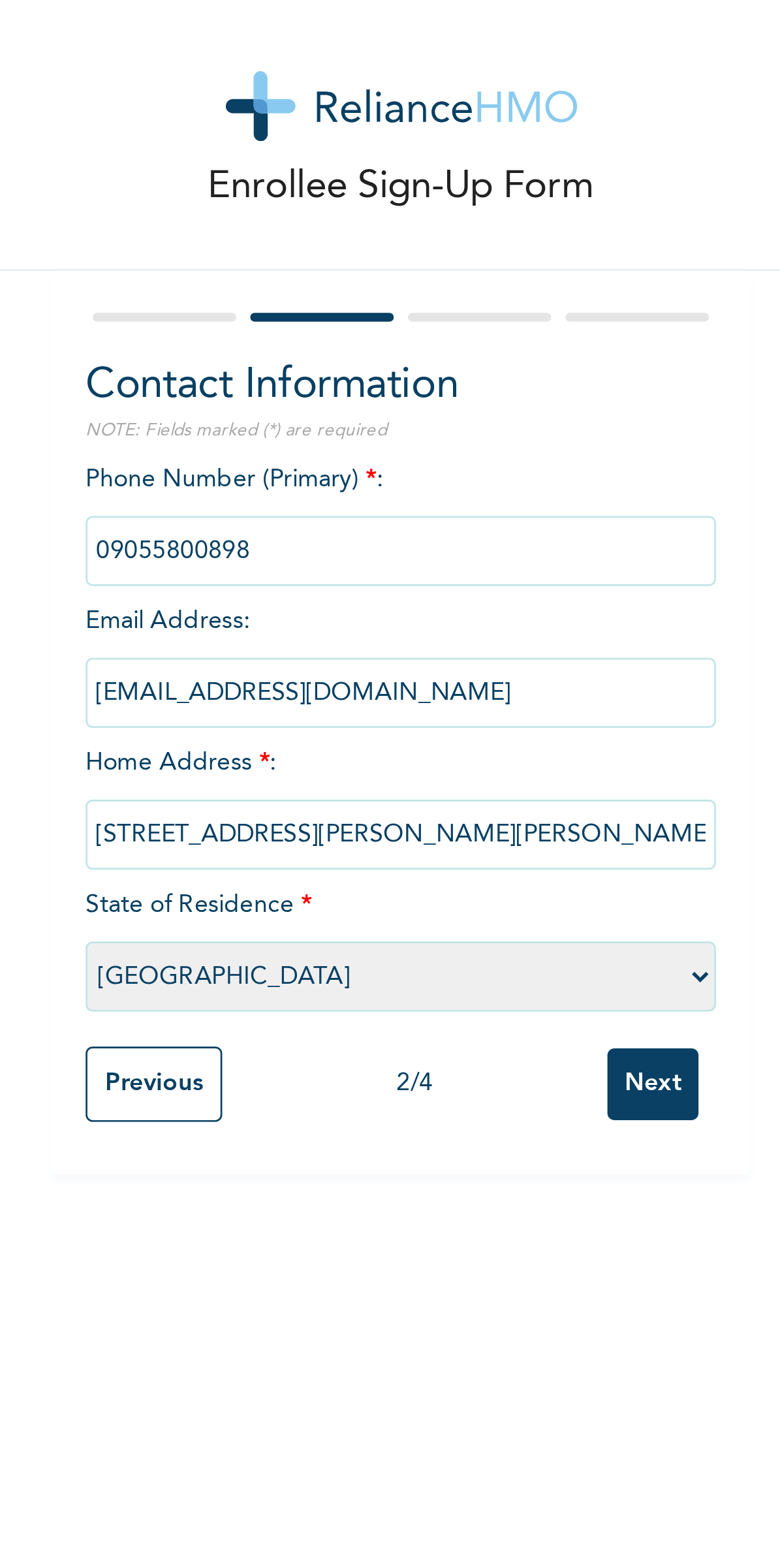
click at [330, 378] on select "Please select a State [PERSON_NAME] (FCT) [PERSON_NAME] Ibom [GEOGRAPHIC_DATA] …" at bounding box center [334, 376] width 235 height 26
click at [317, 376] on select "Please select a State [PERSON_NAME] (FCT) [PERSON_NAME] Ibom [GEOGRAPHIC_DATA] …" at bounding box center [334, 376] width 235 height 26
select select "28"
click at [363, 325] on input "[STREET_ADDRESS][PERSON_NAME][PERSON_NAME][PERSON_NAME]" at bounding box center [334, 323] width 235 height 26
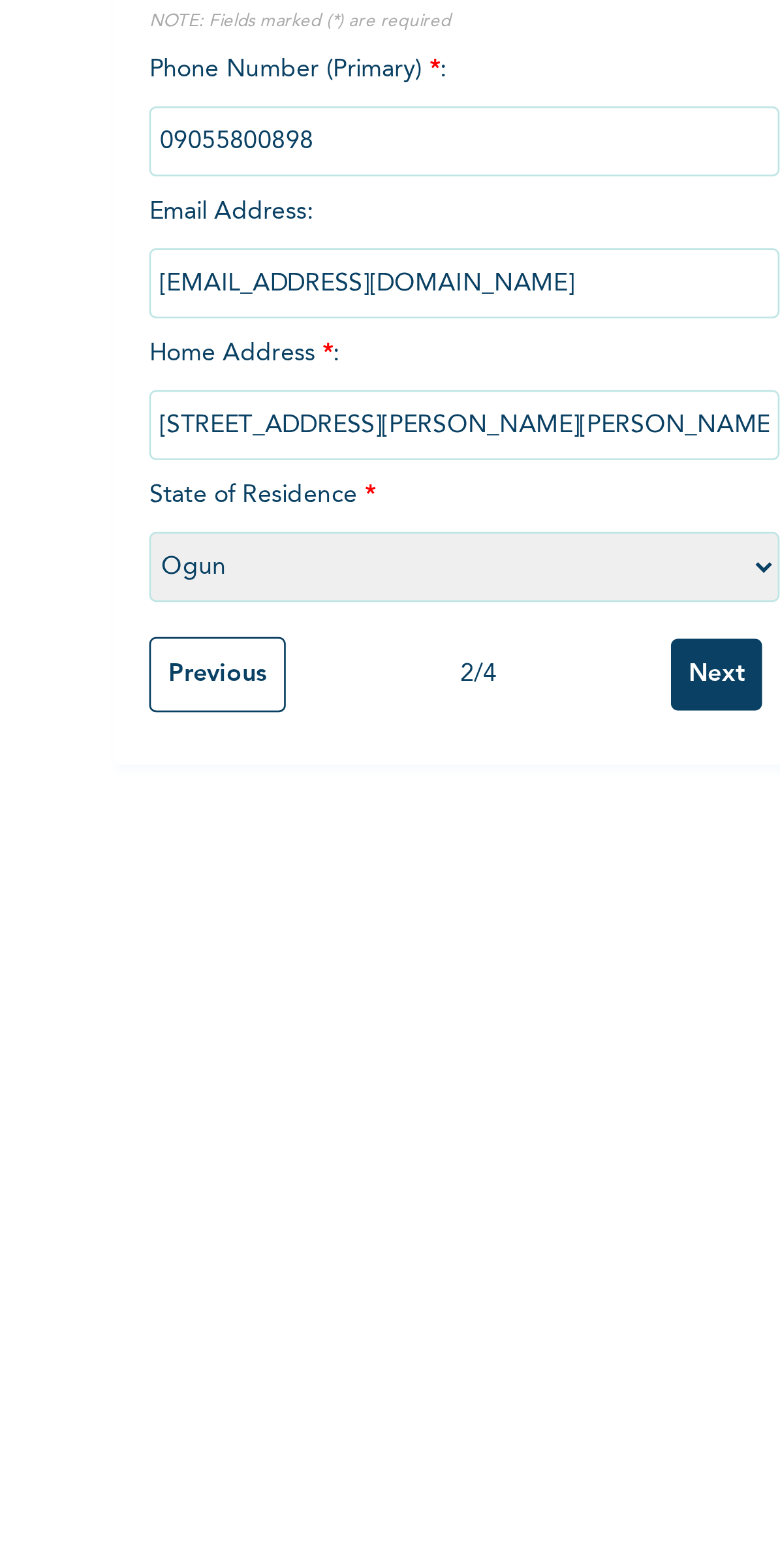
click at [410, 327] on input "[STREET_ADDRESS][PERSON_NAME][PERSON_NAME][PERSON_NAME]" at bounding box center [334, 323] width 235 height 26
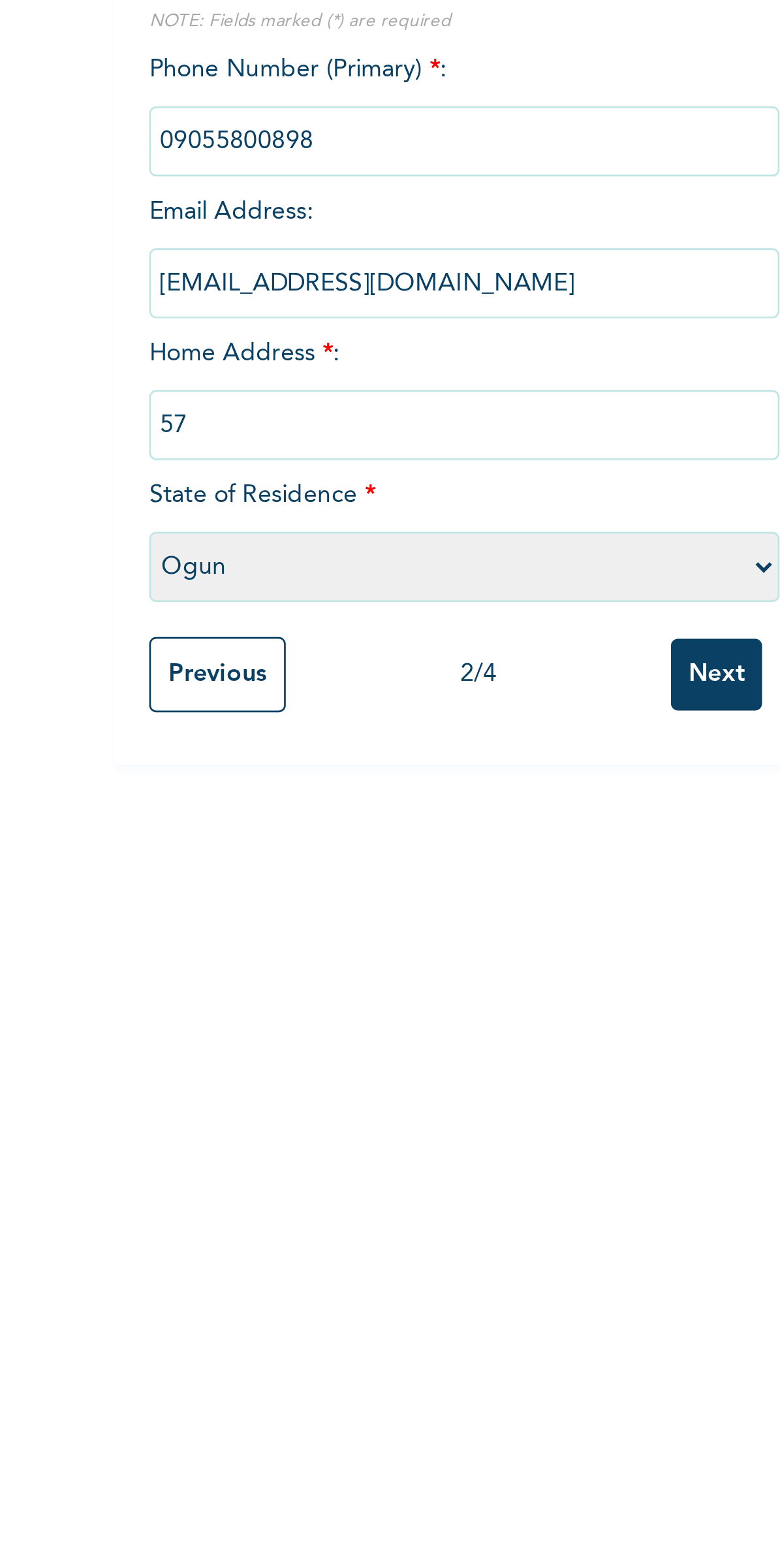
type input "5"
paste input "no 3 ojubari street ibafo"
type input "no 3 ojubari street ibafo"
click at [429, 426] on input "Next" at bounding box center [428, 417] width 34 height 27
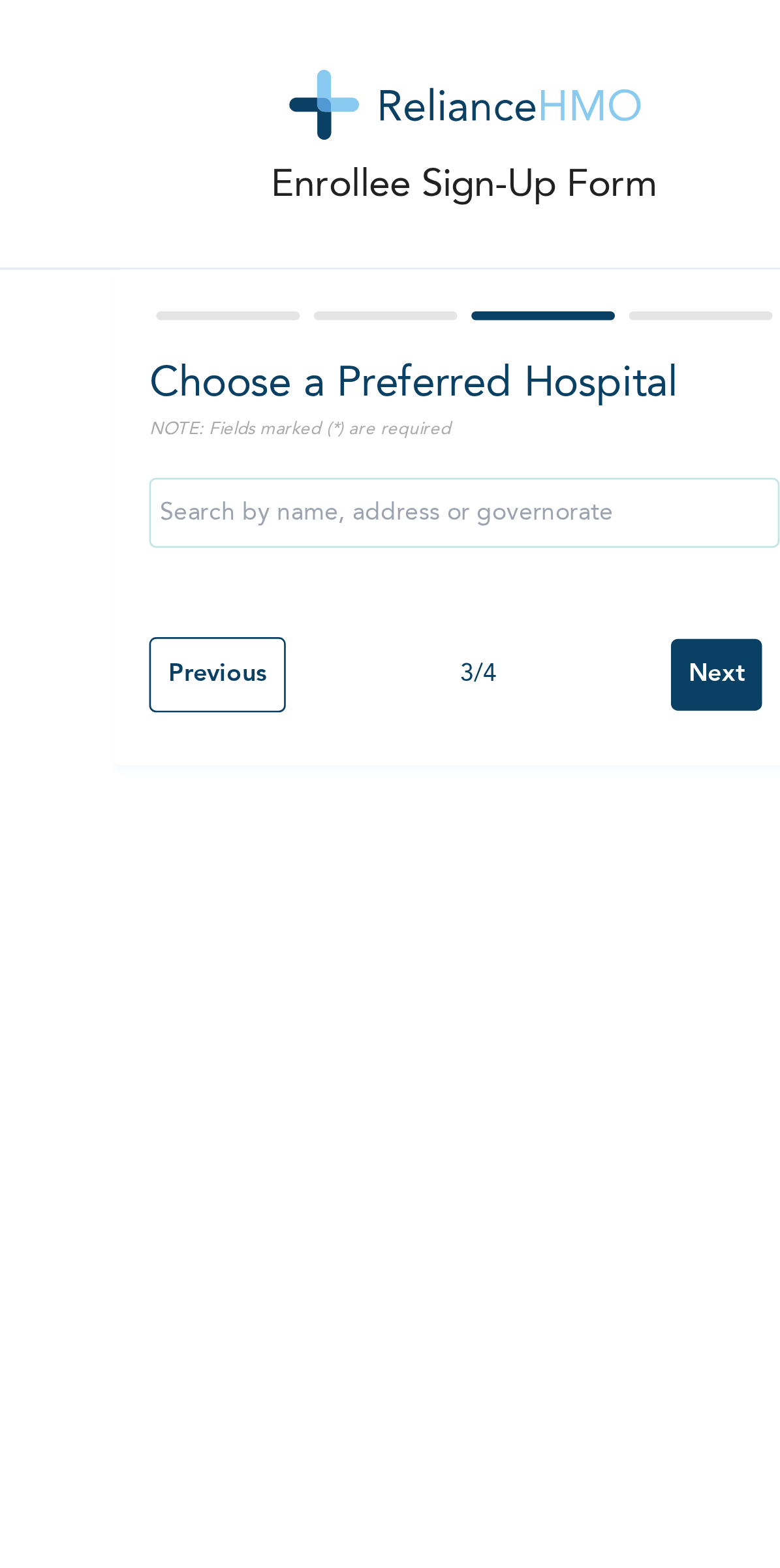
click at [290, 180] on div "Choose a Preferred Hospital NOTE: Fields marked (*) are required" at bounding box center [334, 194] width 235 height 99
click at [261, 198] on input "text" at bounding box center [334, 204] width 235 height 26
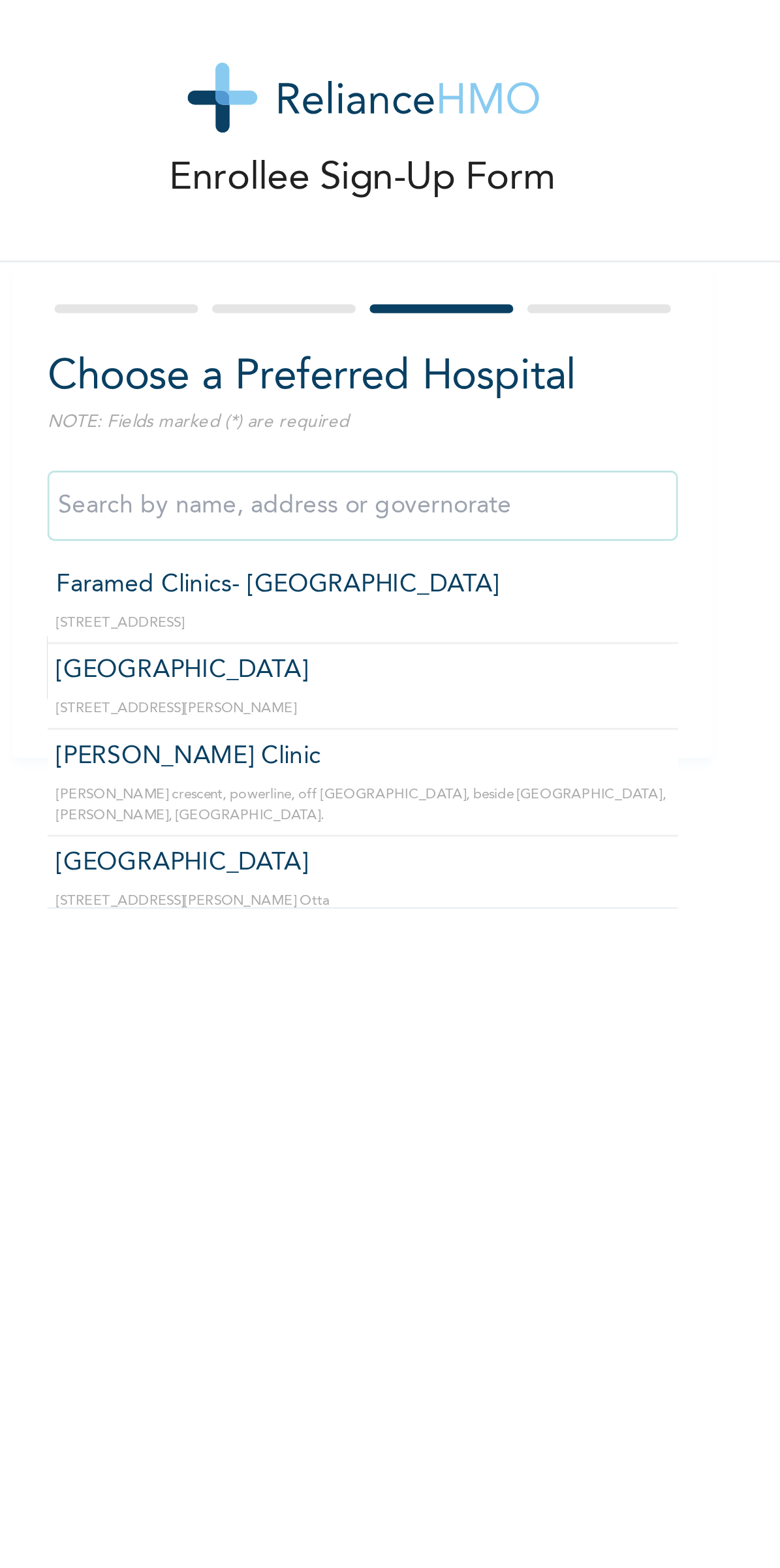
click at [357, 201] on input "text" at bounding box center [334, 204] width 235 height 26
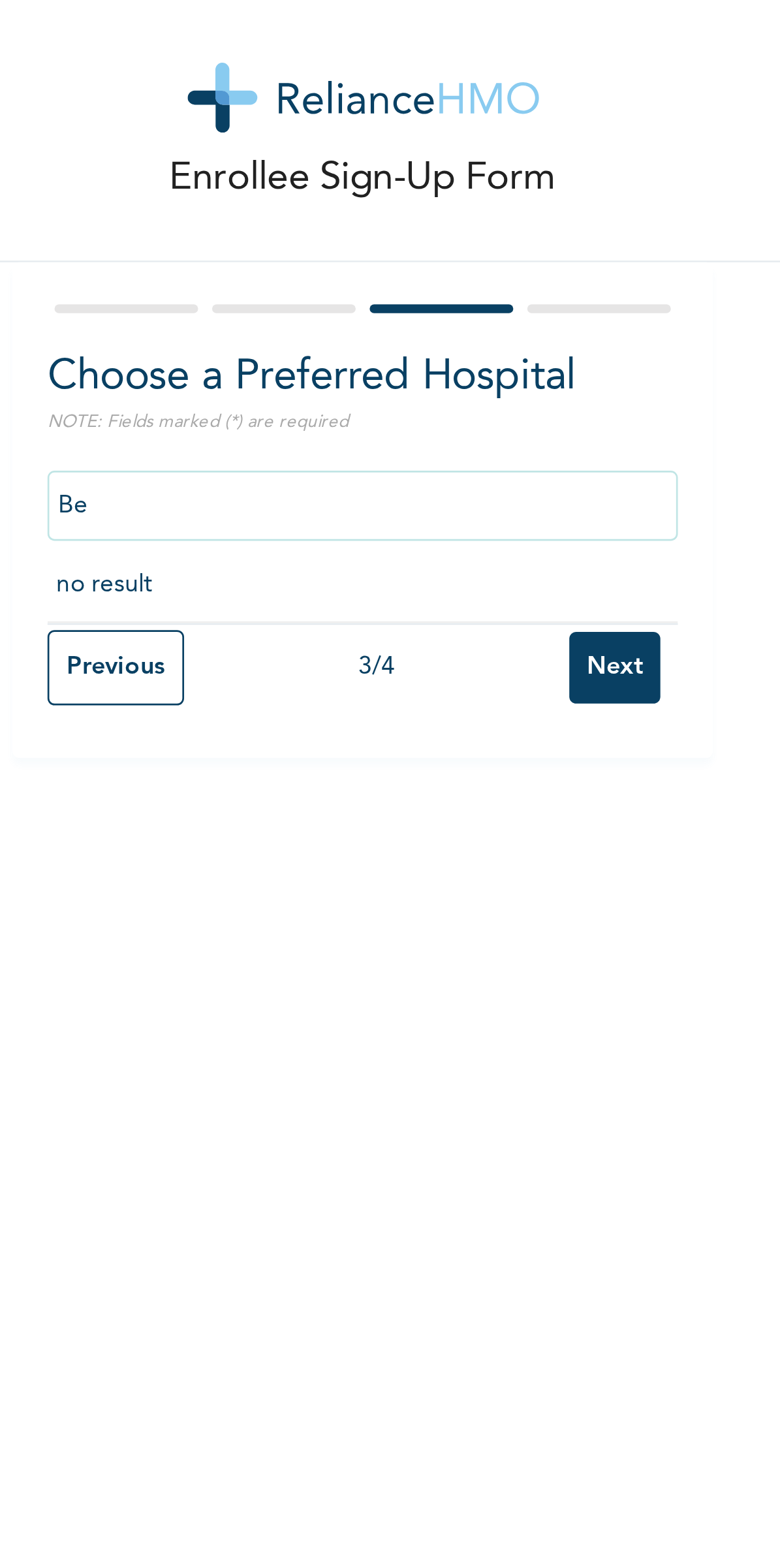
type input "B"
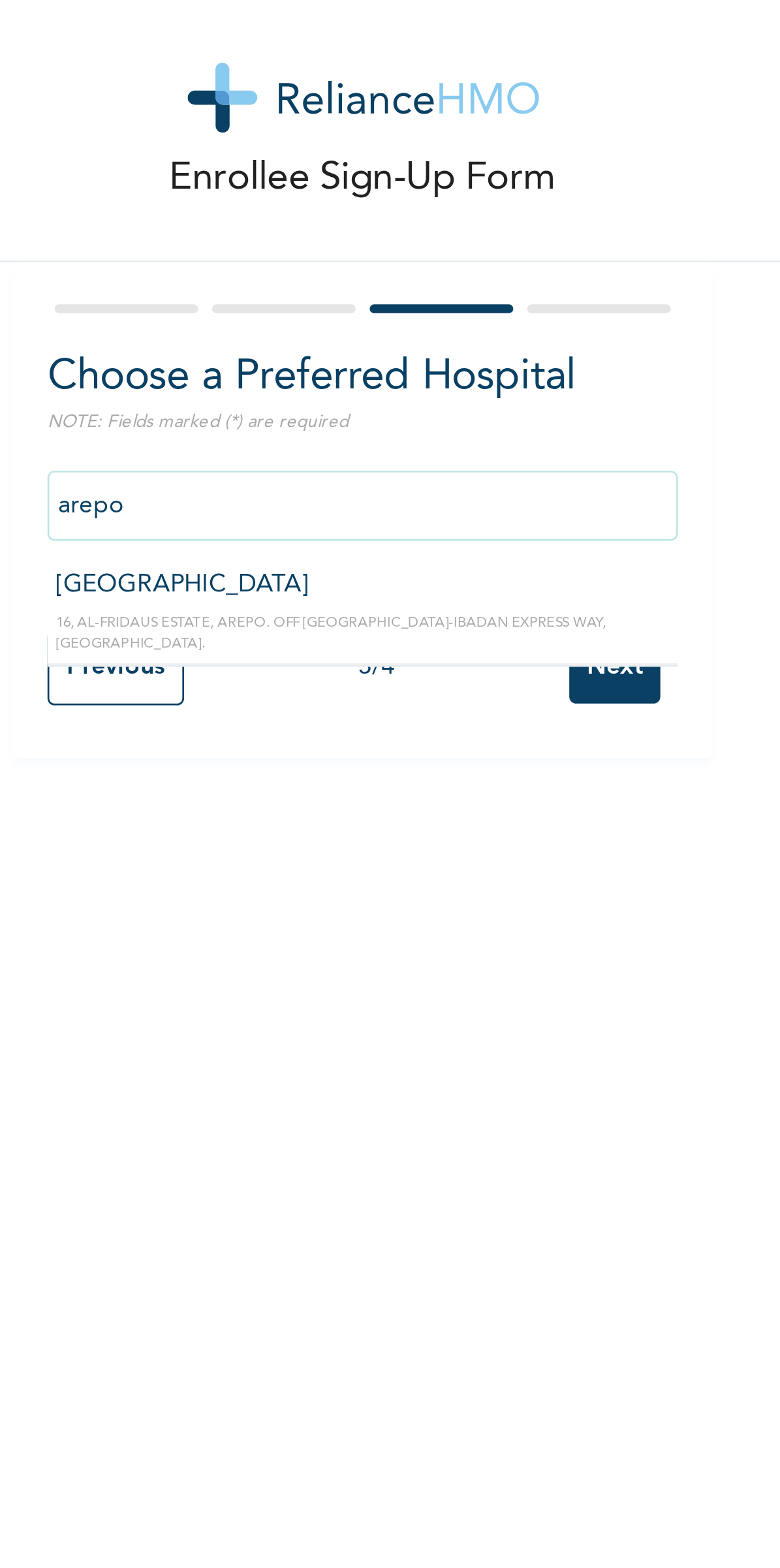
type input "[GEOGRAPHIC_DATA]"
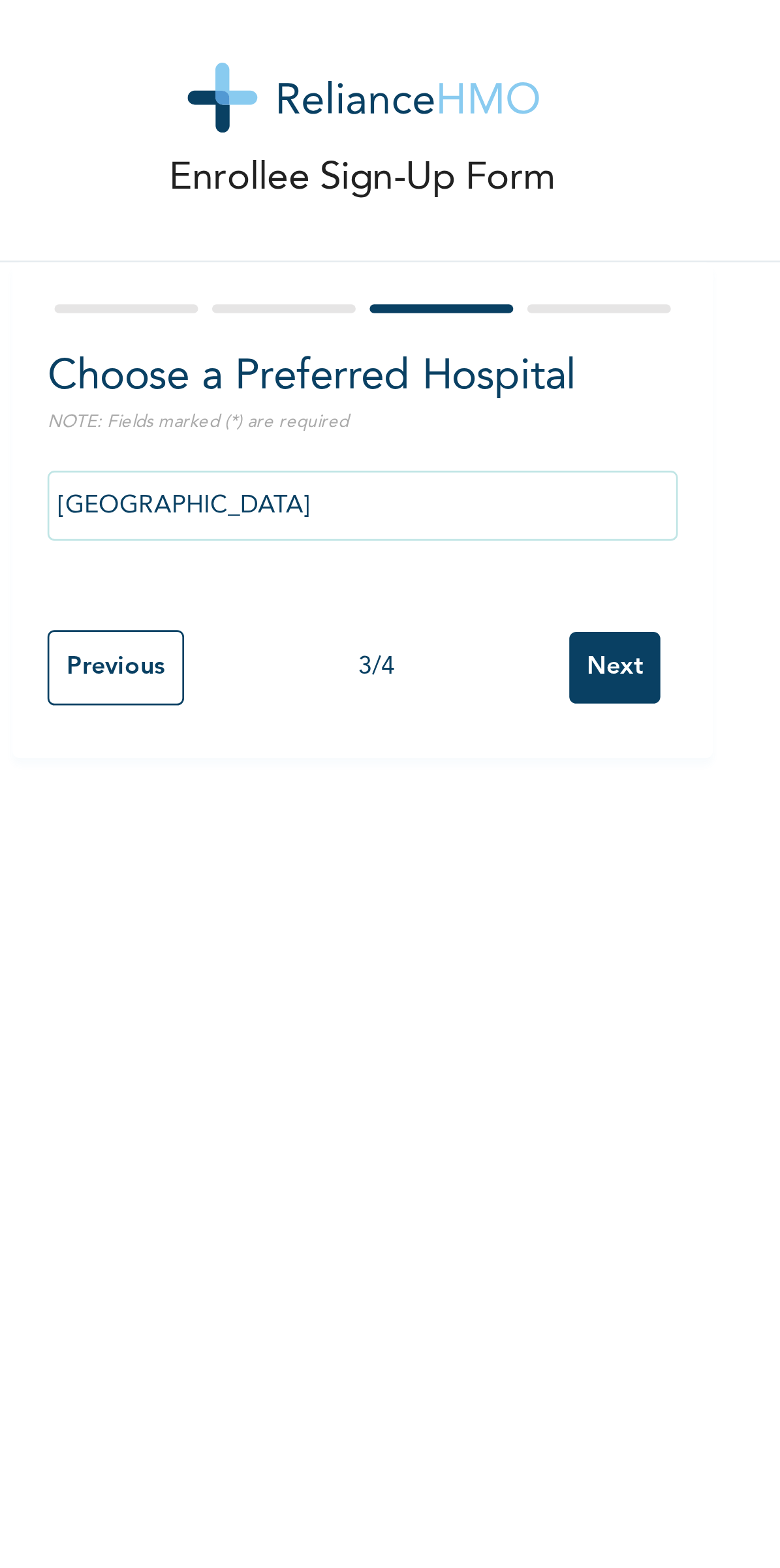
click at [390, 205] on input "[GEOGRAPHIC_DATA]" at bounding box center [334, 204] width 235 height 26
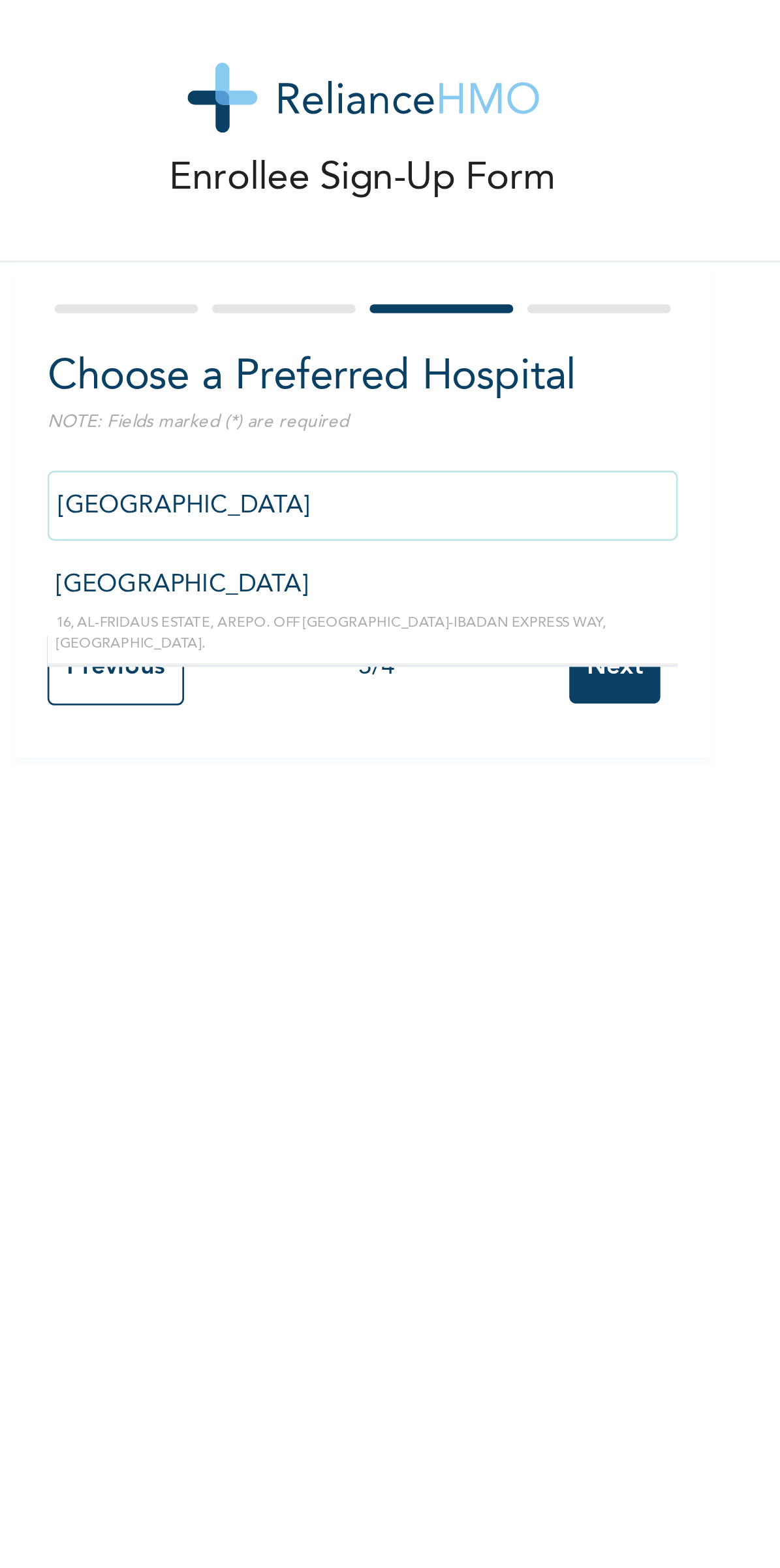
click at [400, 203] on input "[GEOGRAPHIC_DATA]" at bounding box center [334, 204] width 235 height 26
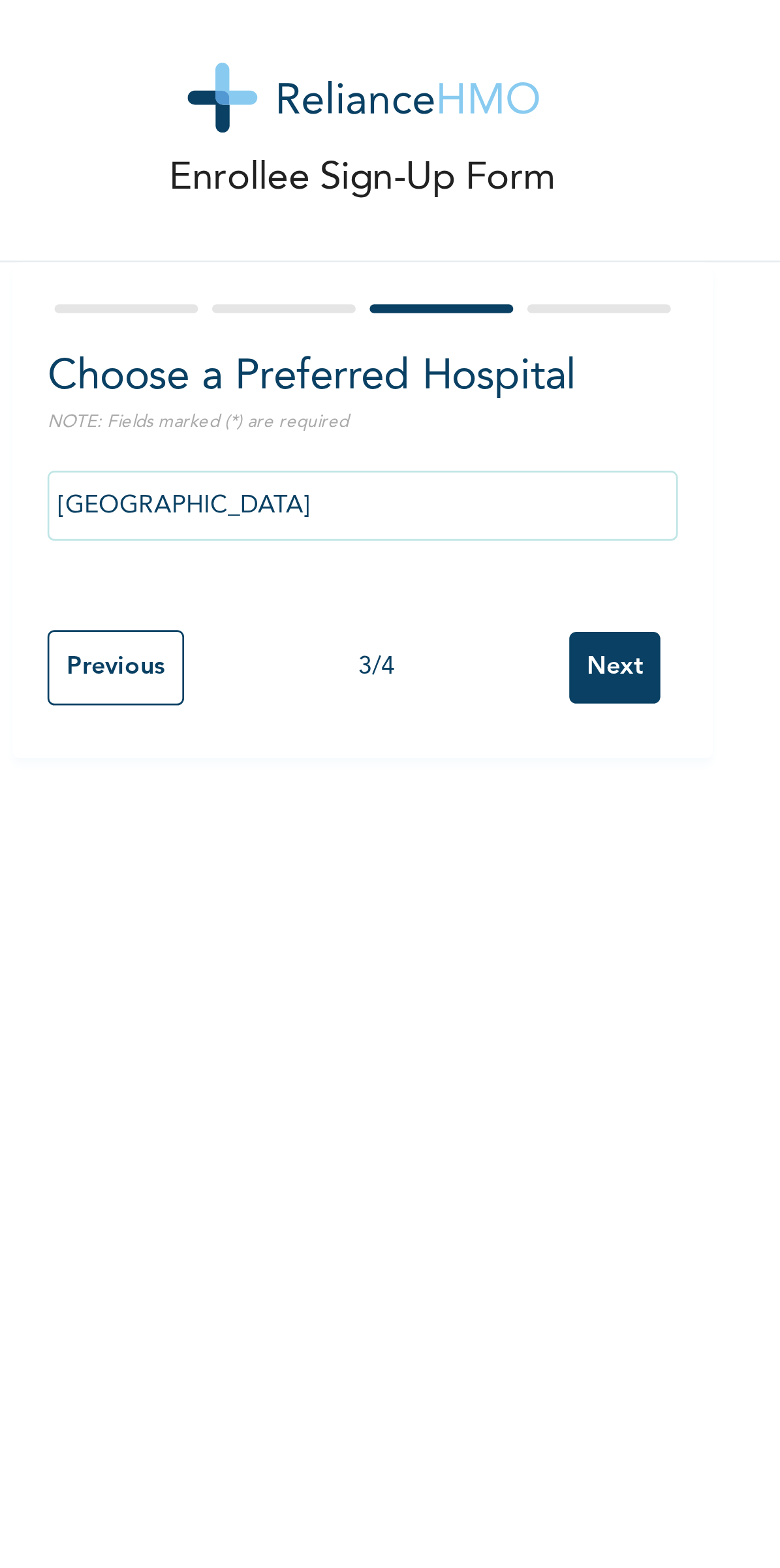
click at [426, 272] on input "Next" at bounding box center [428, 265] width 34 height 27
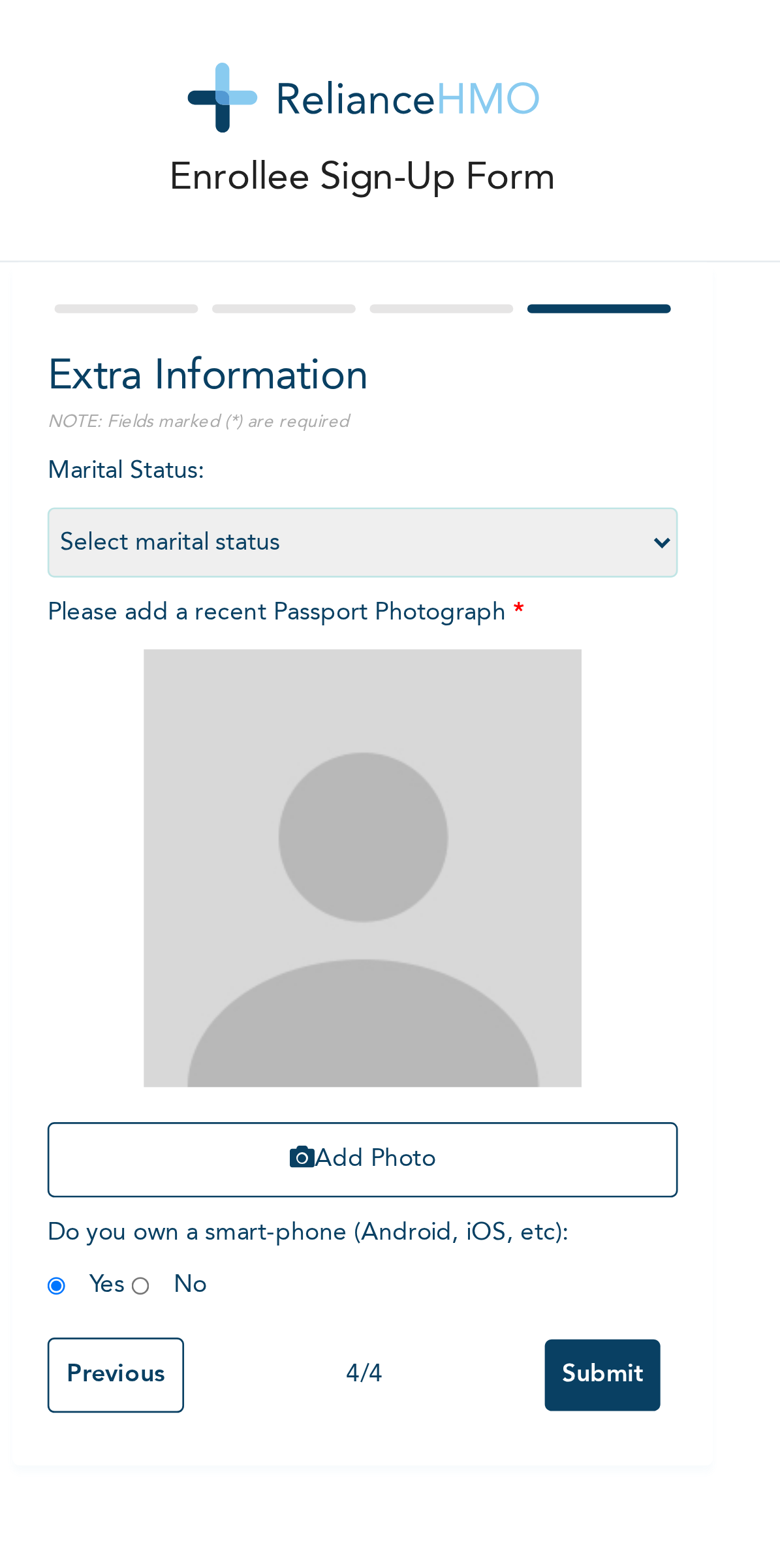
click at [368, 445] on button "Add Photo" at bounding box center [334, 449] width 235 height 28
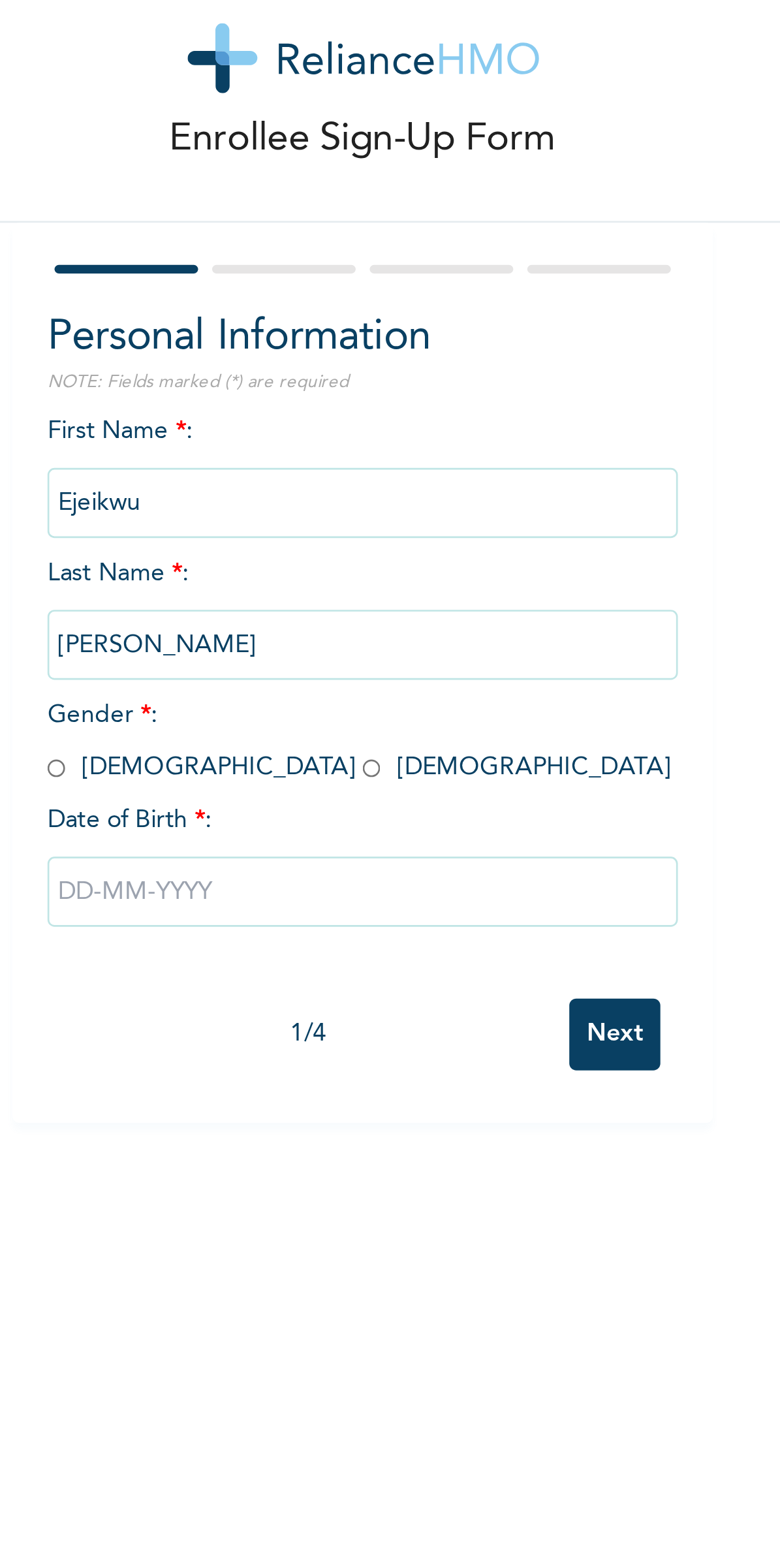
click at [239, 313] on span "Gender * : [DEMOGRAPHIC_DATA] [DEMOGRAPHIC_DATA]" at bounding box center [333, 307] width 232 height 29
click at [267, 319] on span "Gender * : [DEMOGRAPHIC_DATA] [DEMOGRAPHIC_DATA]" at bounding box center [333, 307] width 232 height 29
click at [334, 320] on input "radio" at bounding box center [337, 317] width 6 height 13
radio input "true"
click at [314, 134] on div at bounding box center [334, 131] width 235 height 9
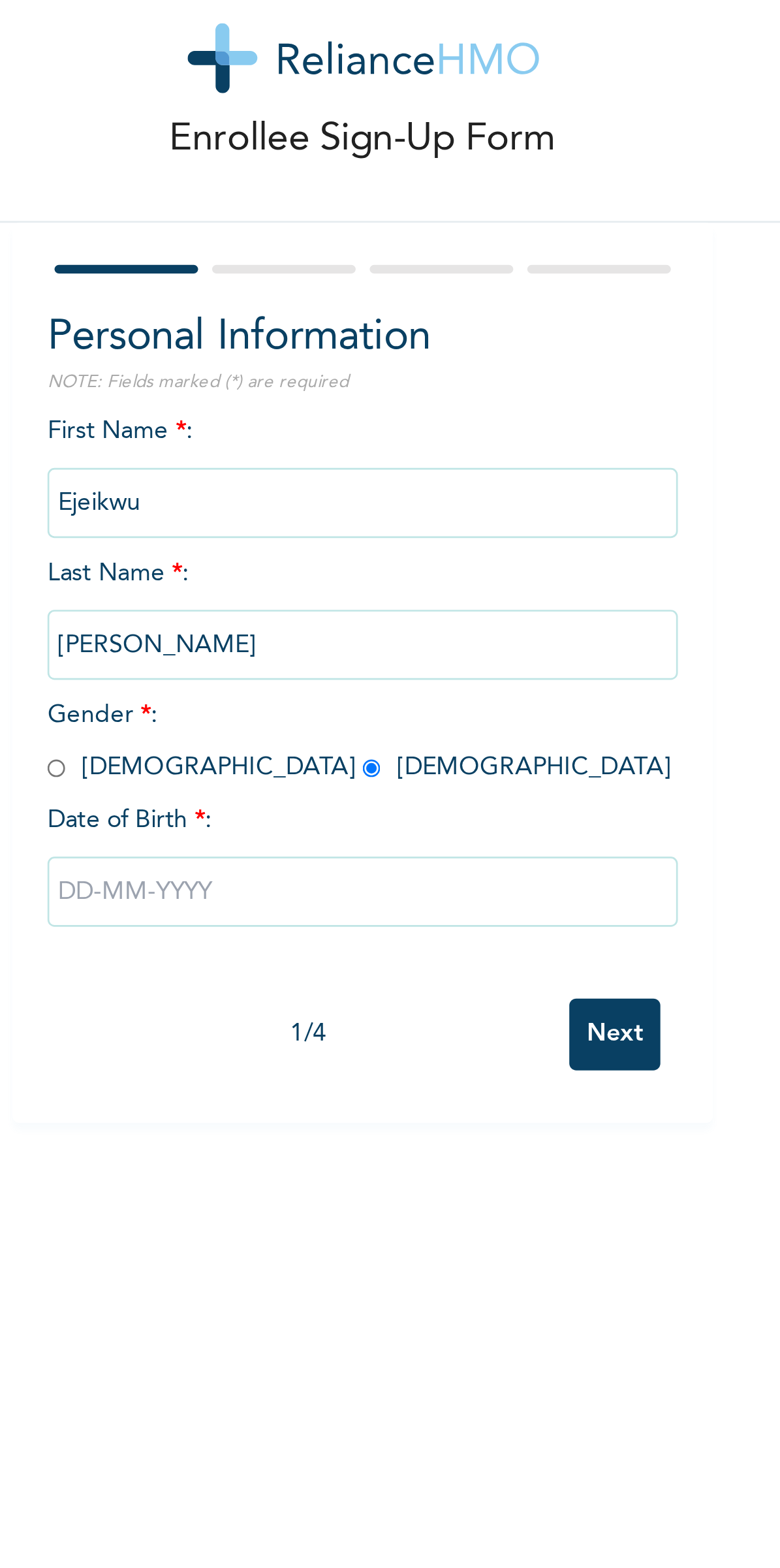
click at [310, 132] on div at bounding box center [305, 130] width 54 height 4
click at [302, 366] on input "text" at bounding box center [334, 363] width 235 height 26
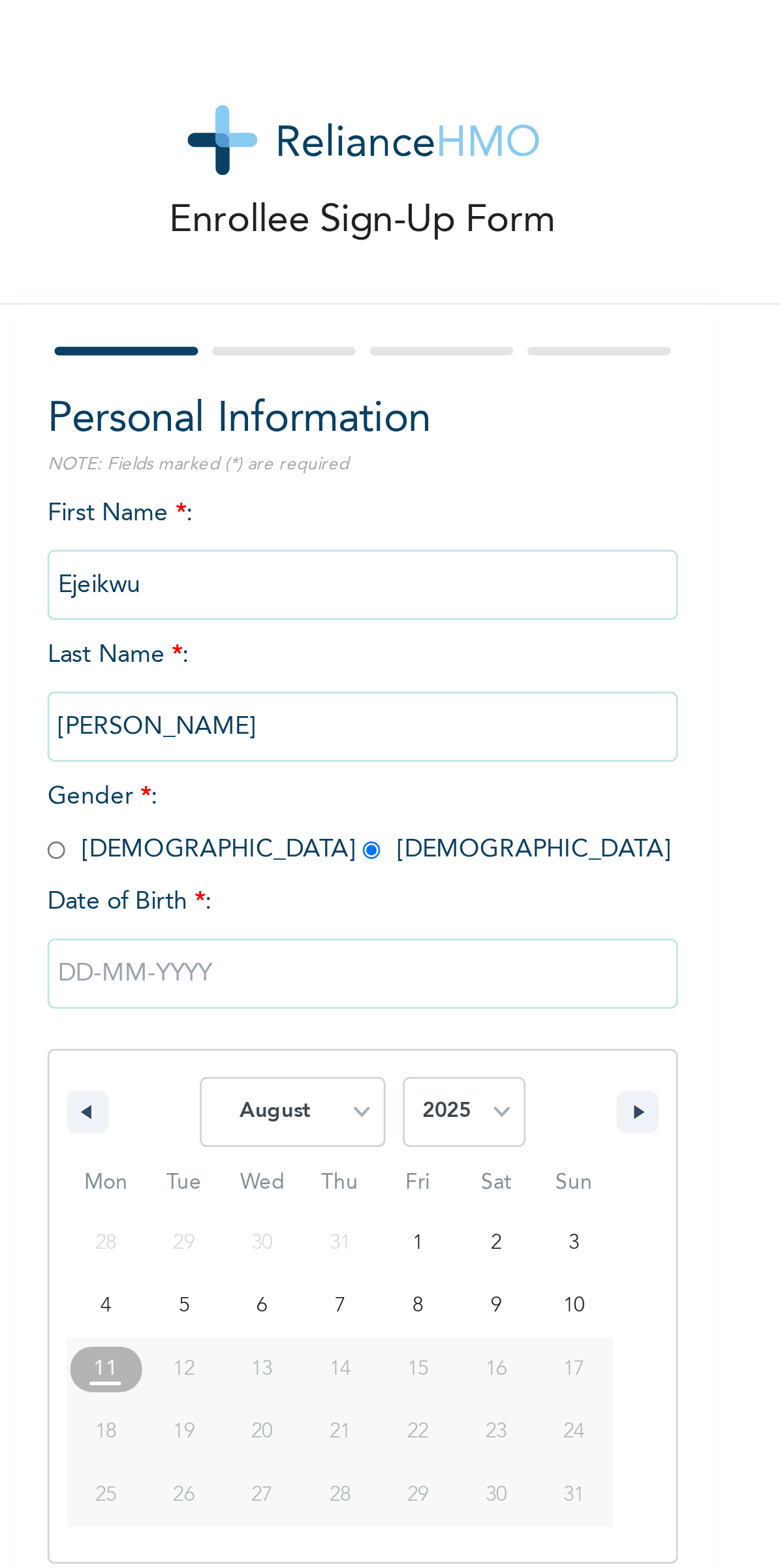
click at [310, 410] on select "January February March April May June July August September October November De…" at bounding box center [308, 414] width 69 height 26
select select "5"
type input "[DATE]"
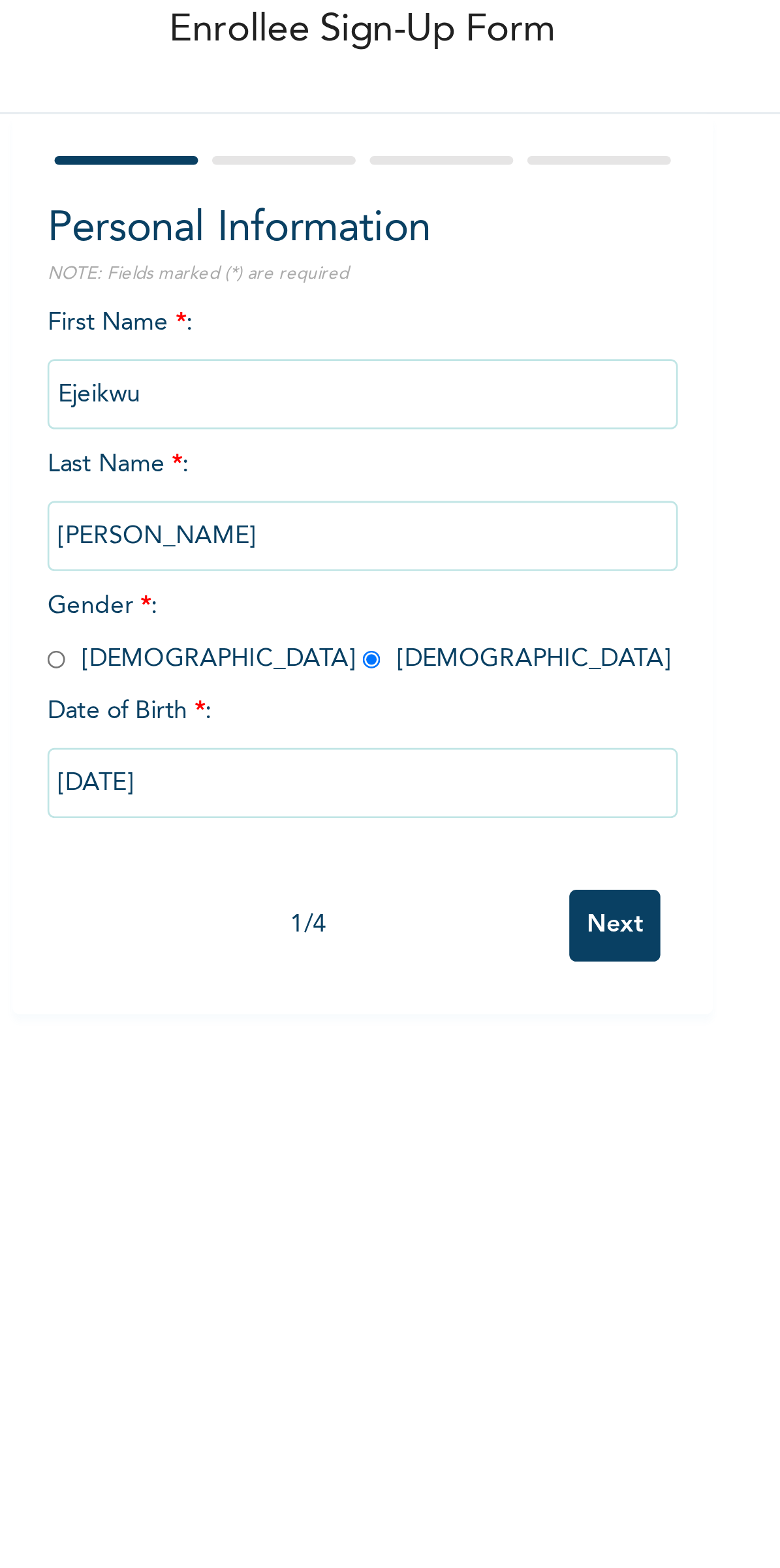
click at [348, 362] on input "[DATE]" at bounding box center [334, 363] width 235 height 26
select select "5"
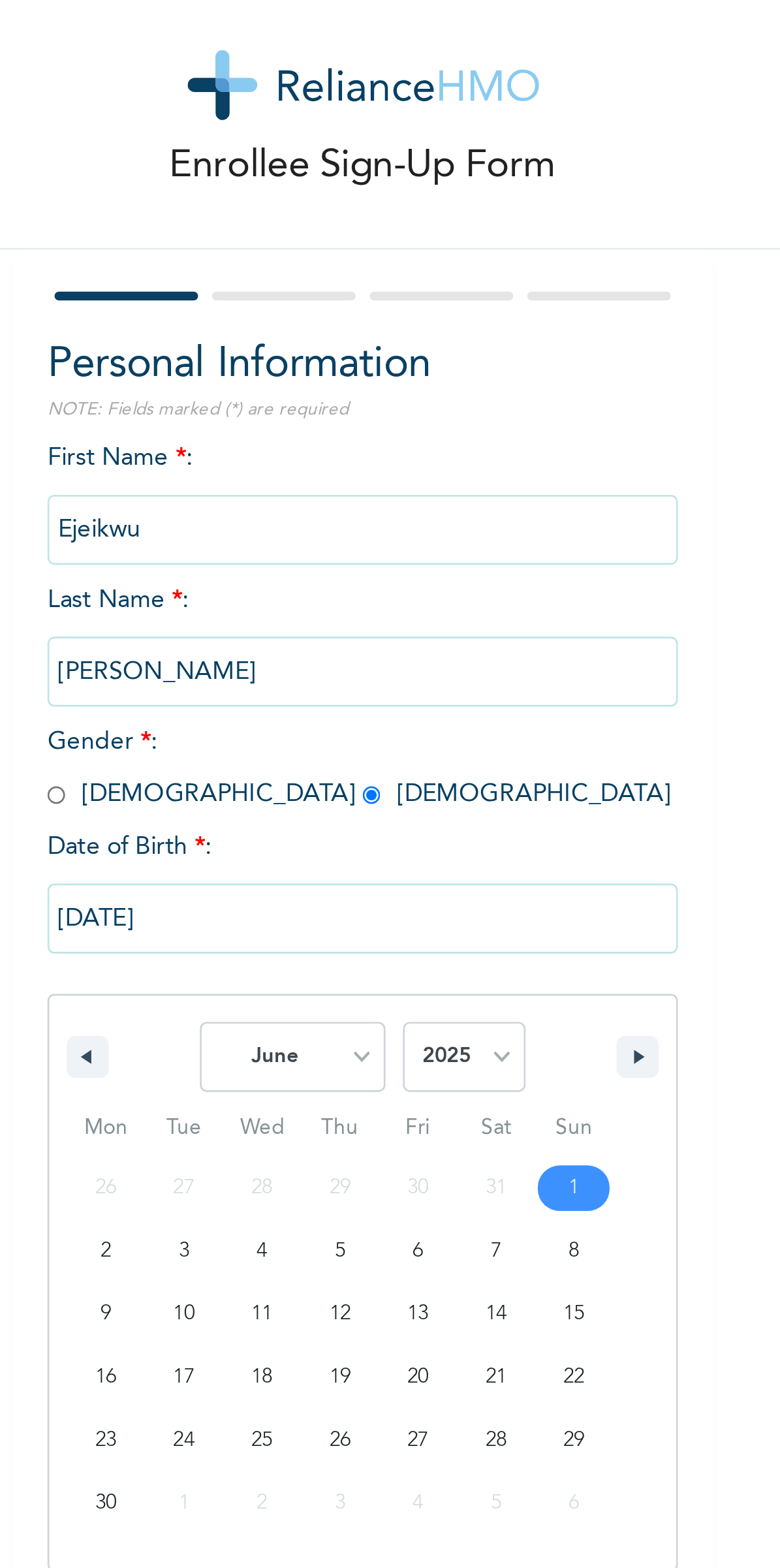
click at [373, 407] on select "2025 2024 2023 2022 2021 2020 2019 2018 2017 2016 2015 2014 2013 2012 2011 2010…" at bounding box center [372, 414] width 45 height 26
select select "1996"
type input "[DATE]"
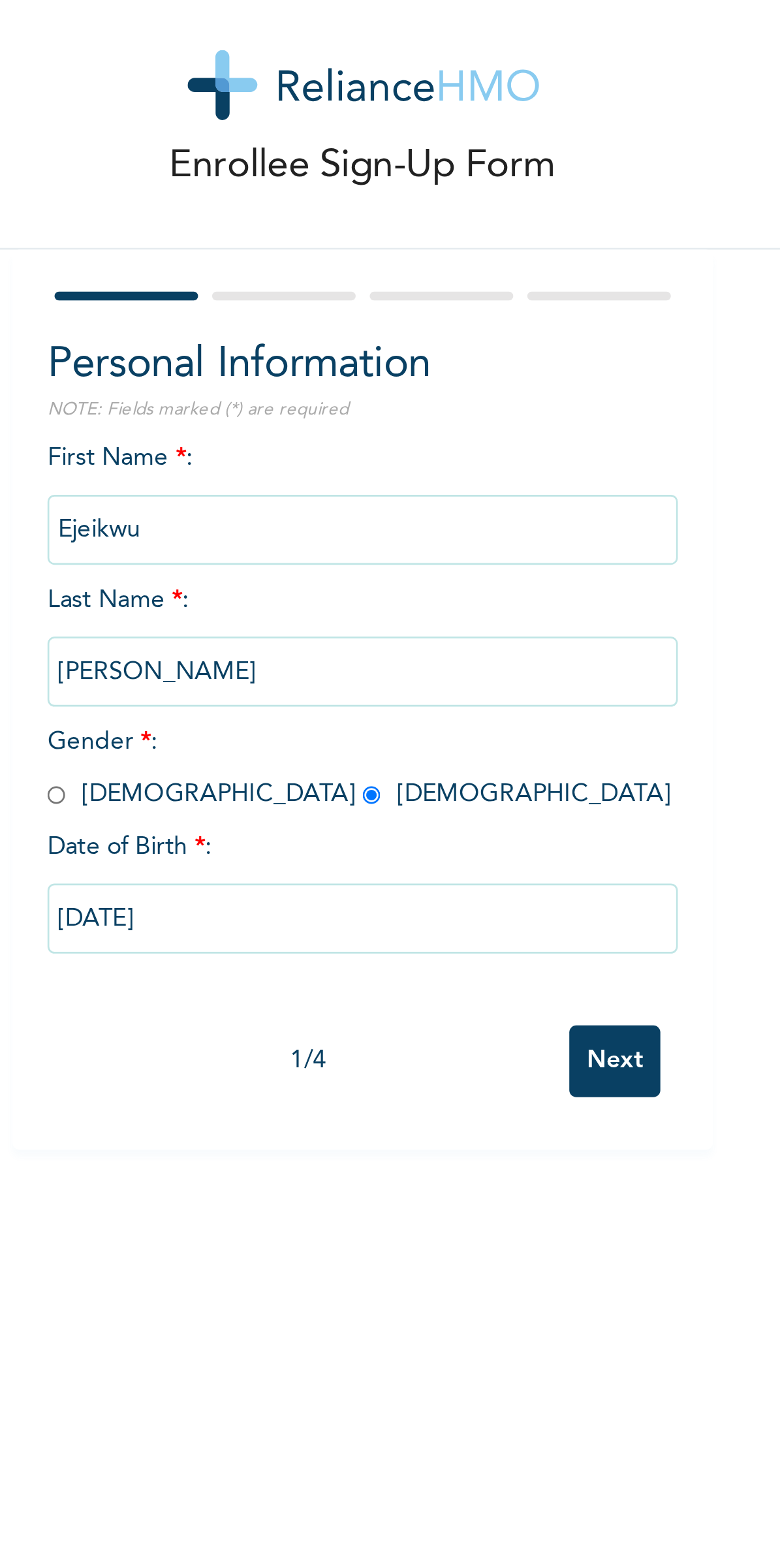
click at [436, 410] on input "Next" at bounding box center [428, 416] width 34 height 27
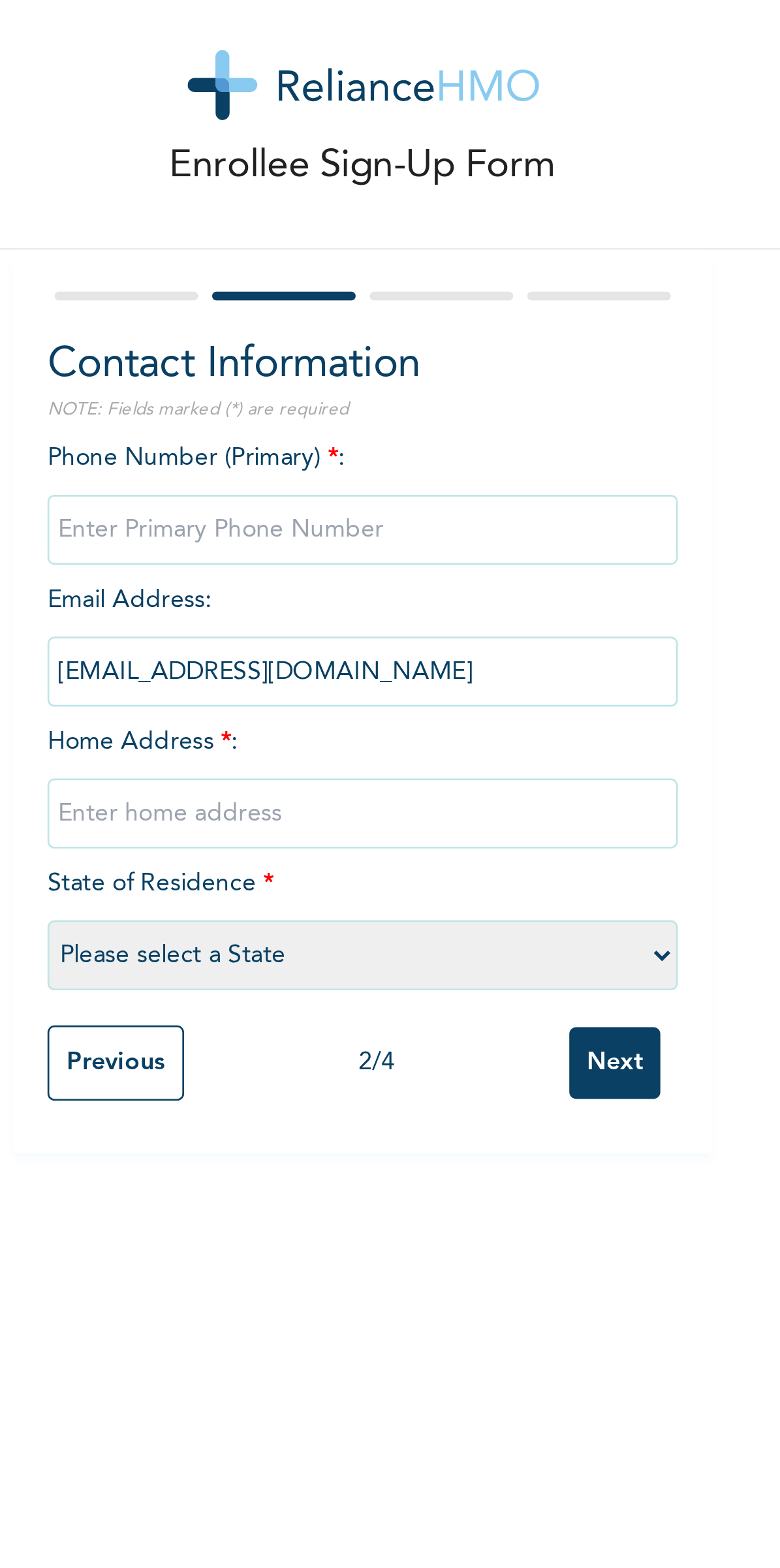
click at [343, 222] on input "phone" at bounding box center [334, 218] width 235 height 26
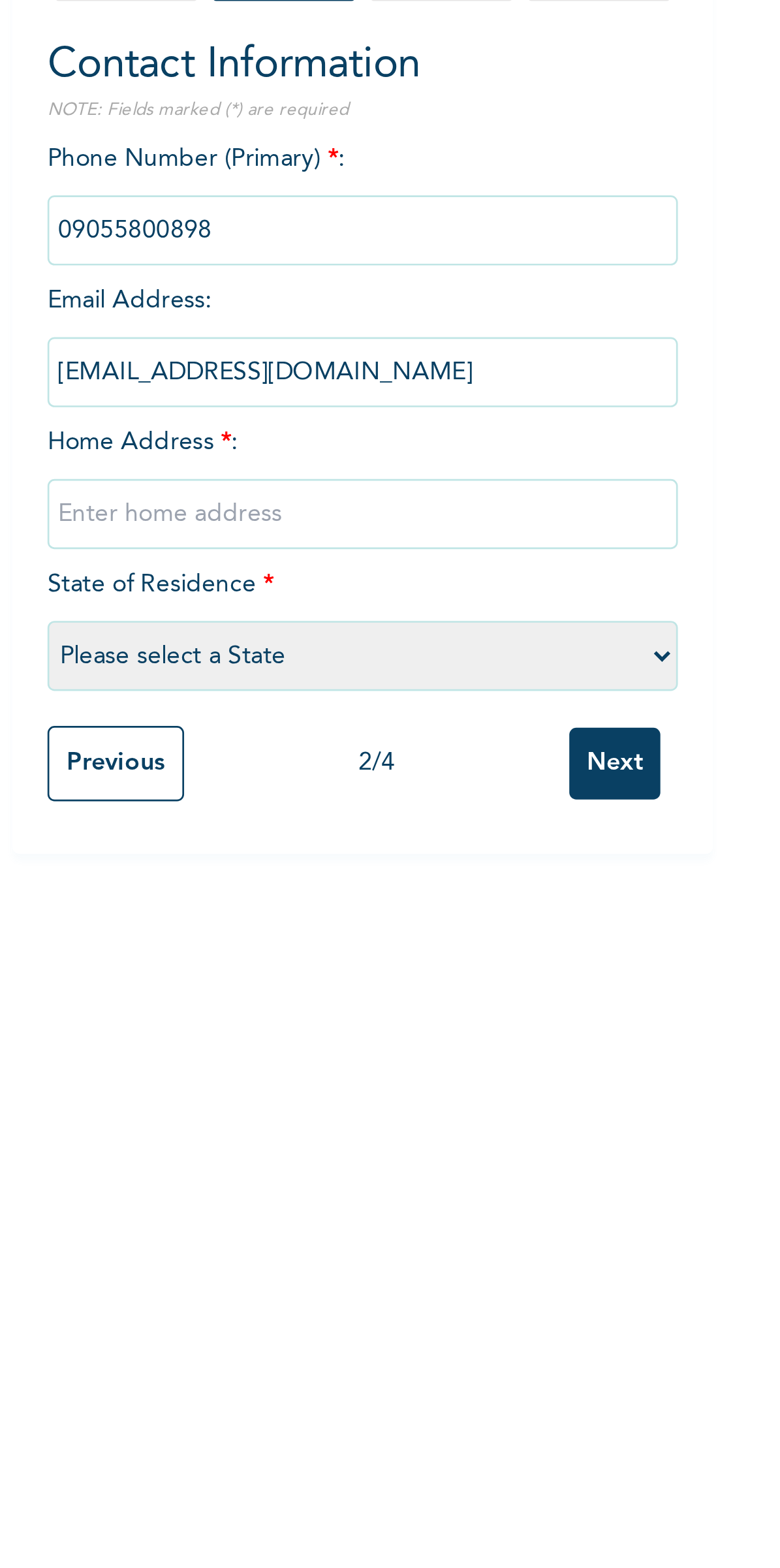
type input "09055800898"
click at [328, 327] on input "text" at bounding box center [334, 323] width 235 height 26
paste input "no 3 ojubari street ibafo"
type input "no 3 ojubari street ibafo"
click at [269, 379] on select "Please select a State [PERSON_NAME] (FCT) [PERSON_NAME] Ibom [GEOGRAPHIC_DATA] …" at bounding box center [334, 376] width 235 height 26
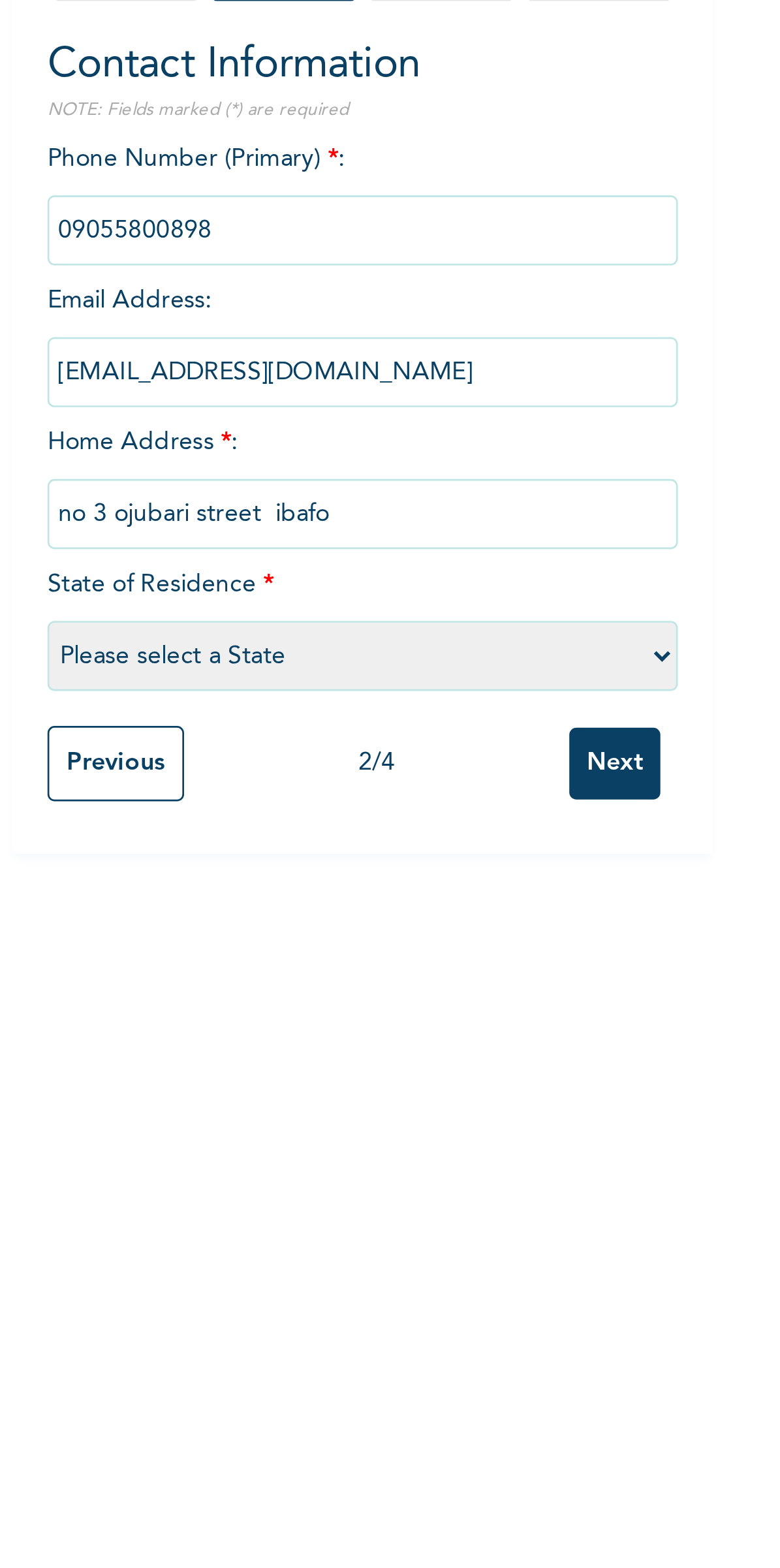
select select "28"
click at [422, 418] on input "Next" at bounding box center [428, 417] width 34 height 27
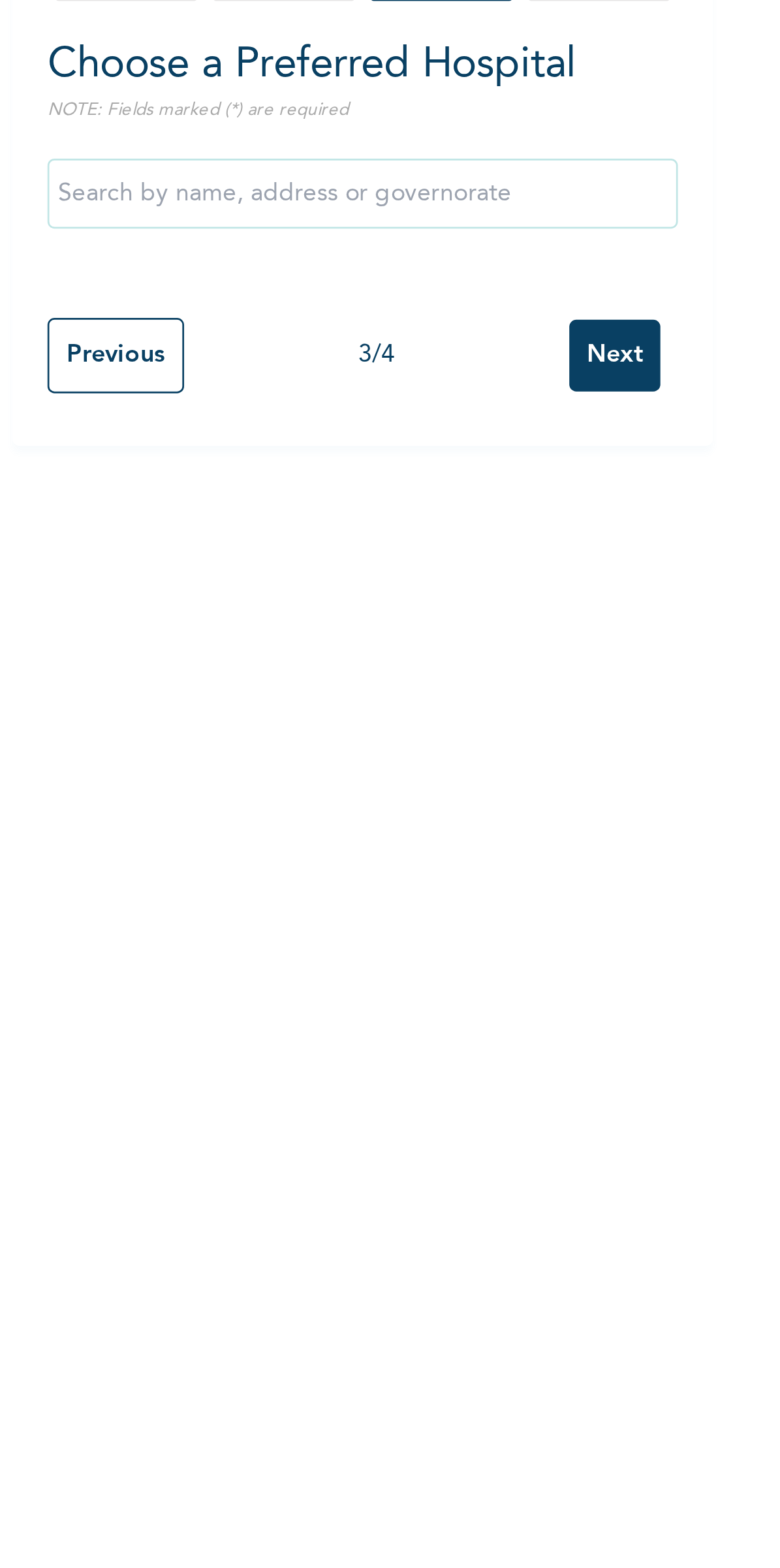
click at [358, 206] on input "text" at bounding box center [334, 204] width 235 height 26
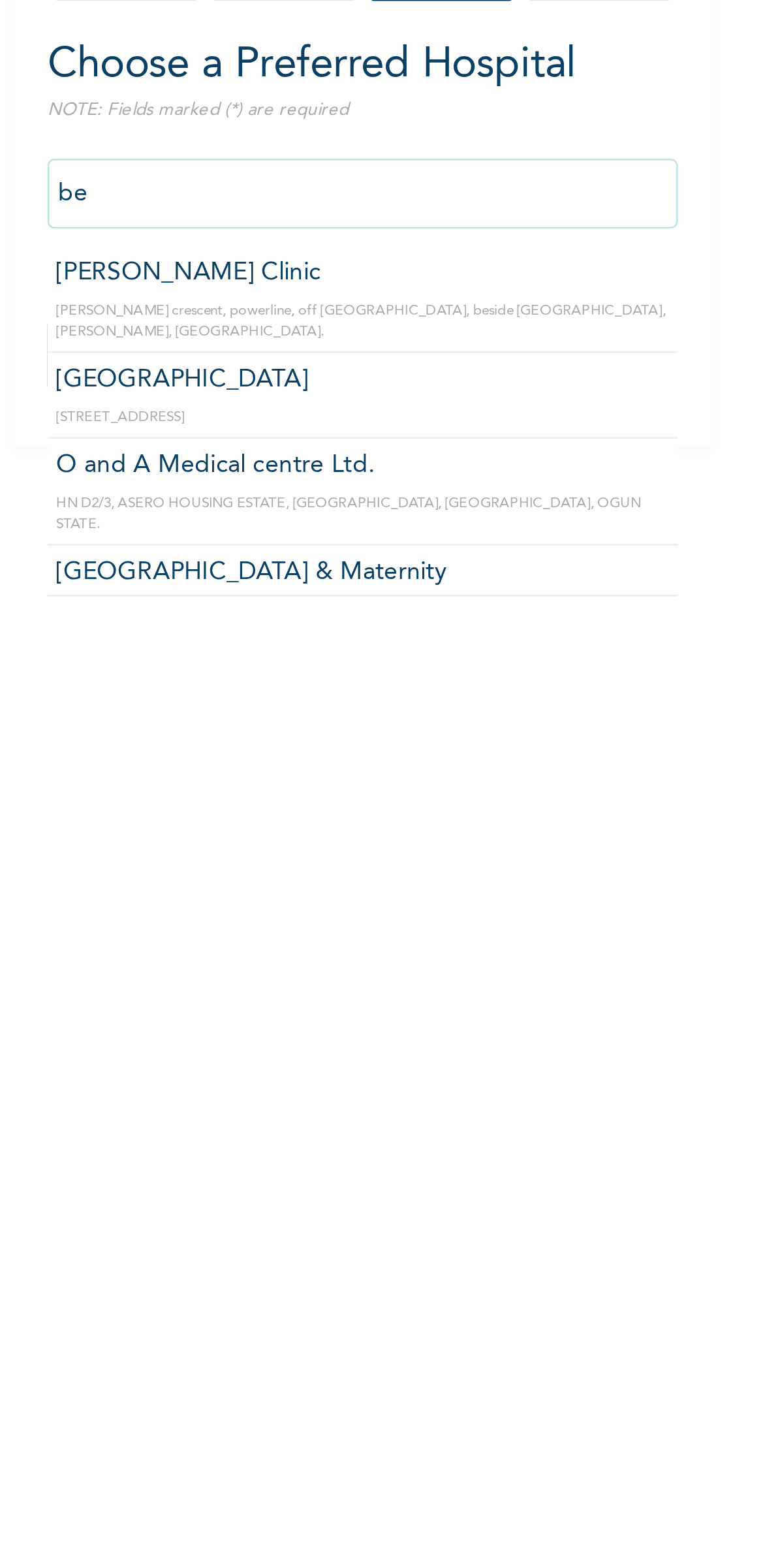
type input "b"
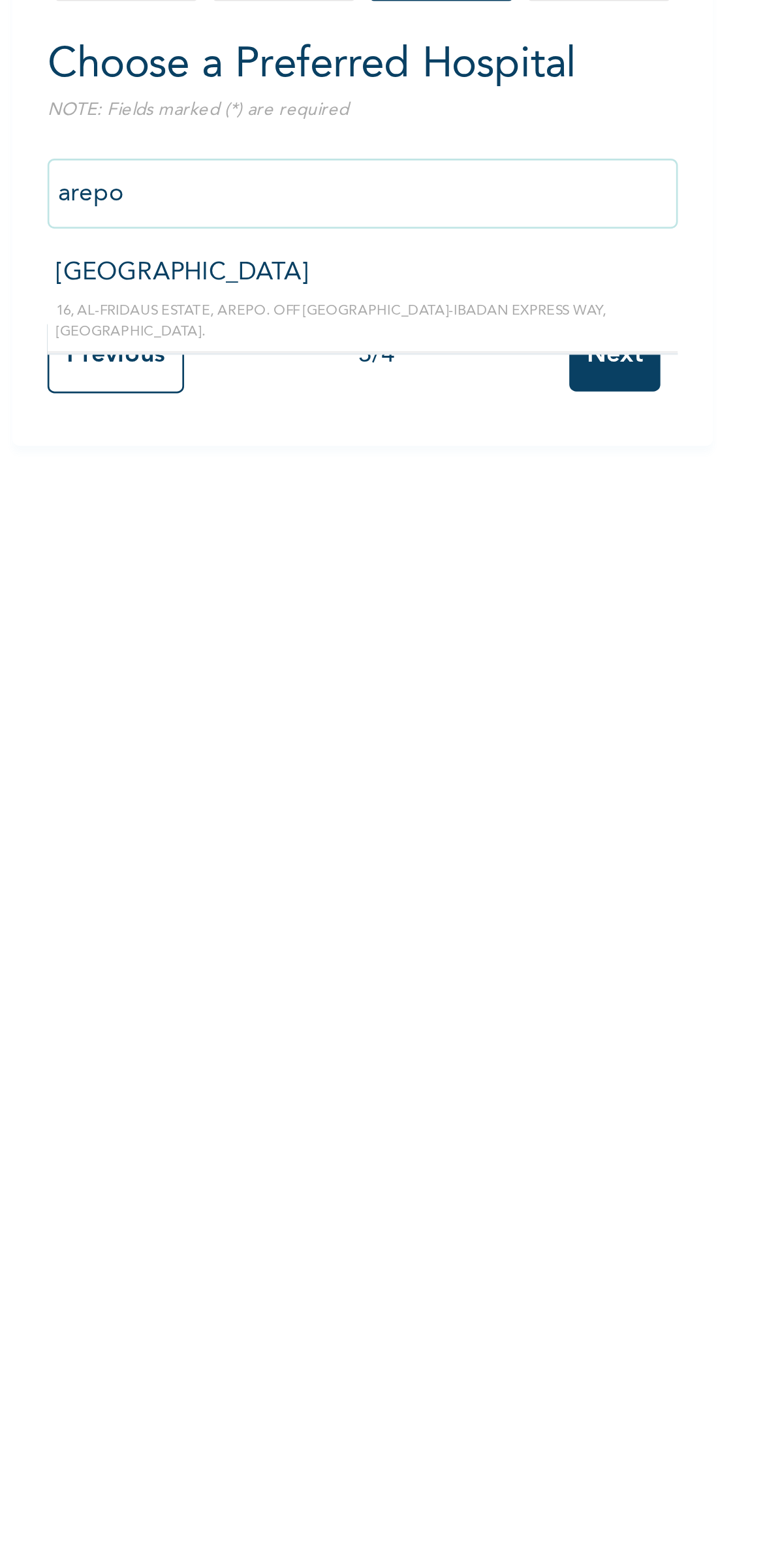
type input "[GEOGRAPHIC_DATA]"
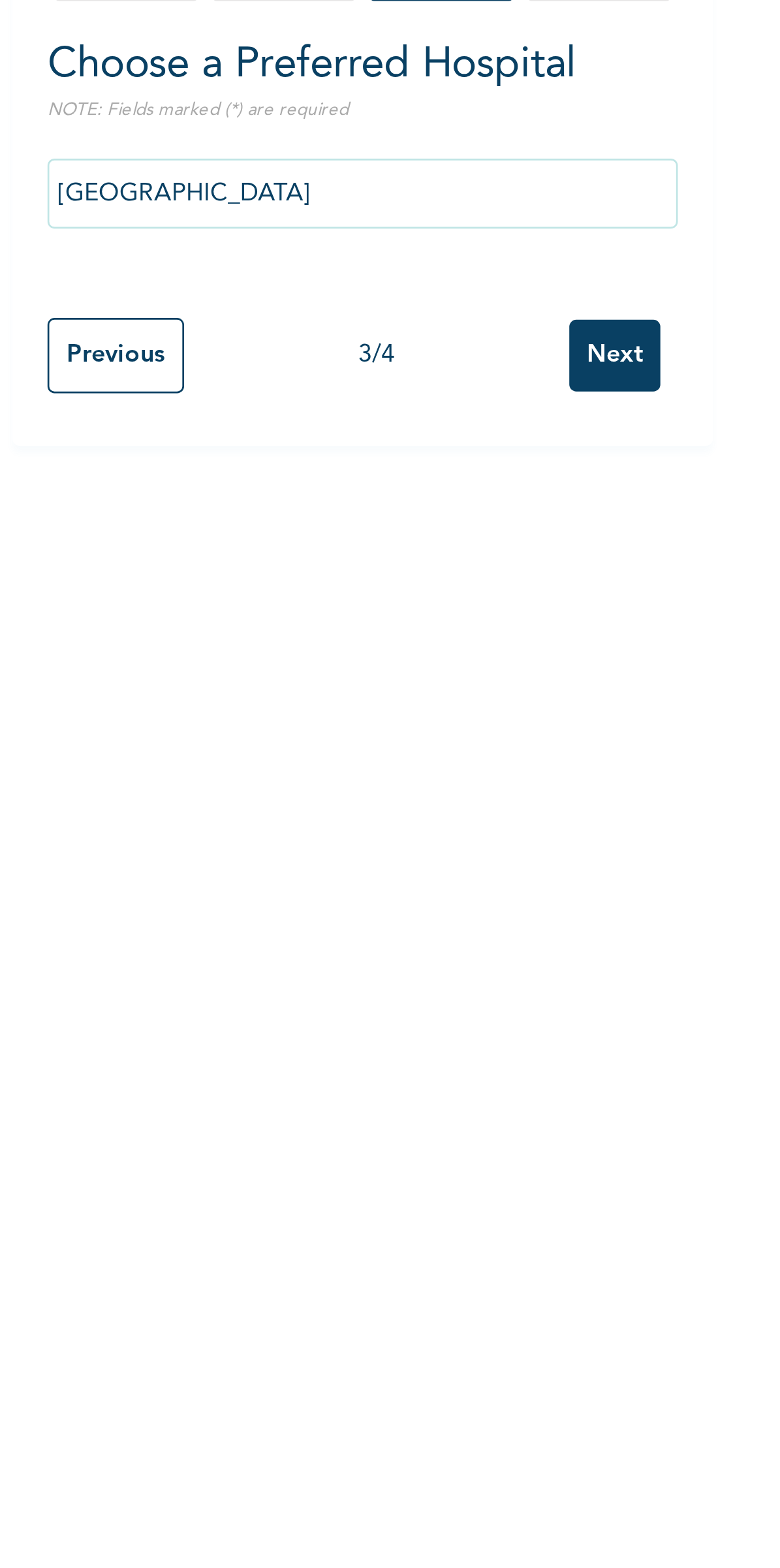
click at [425, 275] on input "Next" at bounding box center [428, 265] width 34 height 27
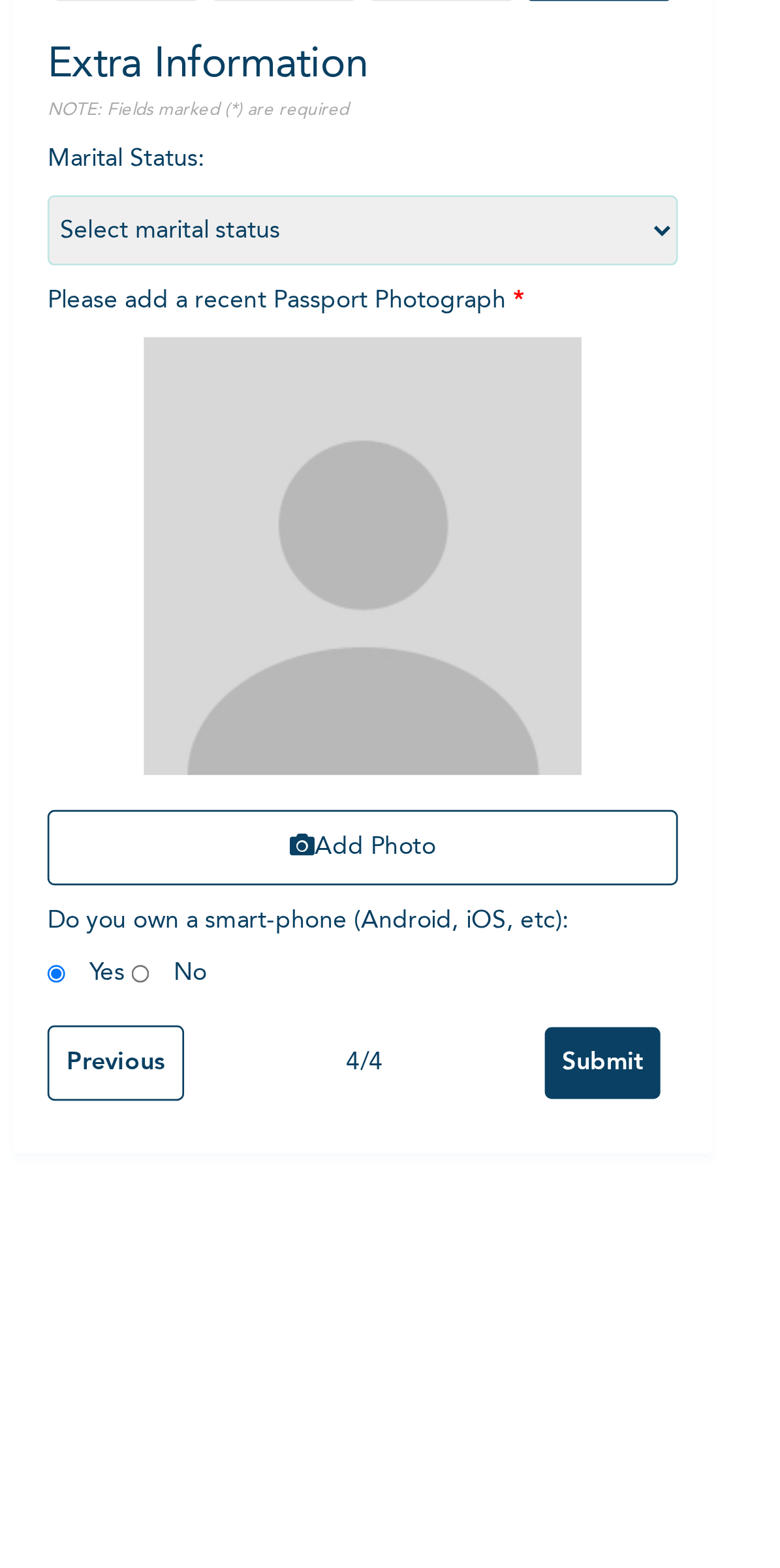
click at [367, 443] on button "Add Photo" at bounding box center [334, 449] width 235 height 28
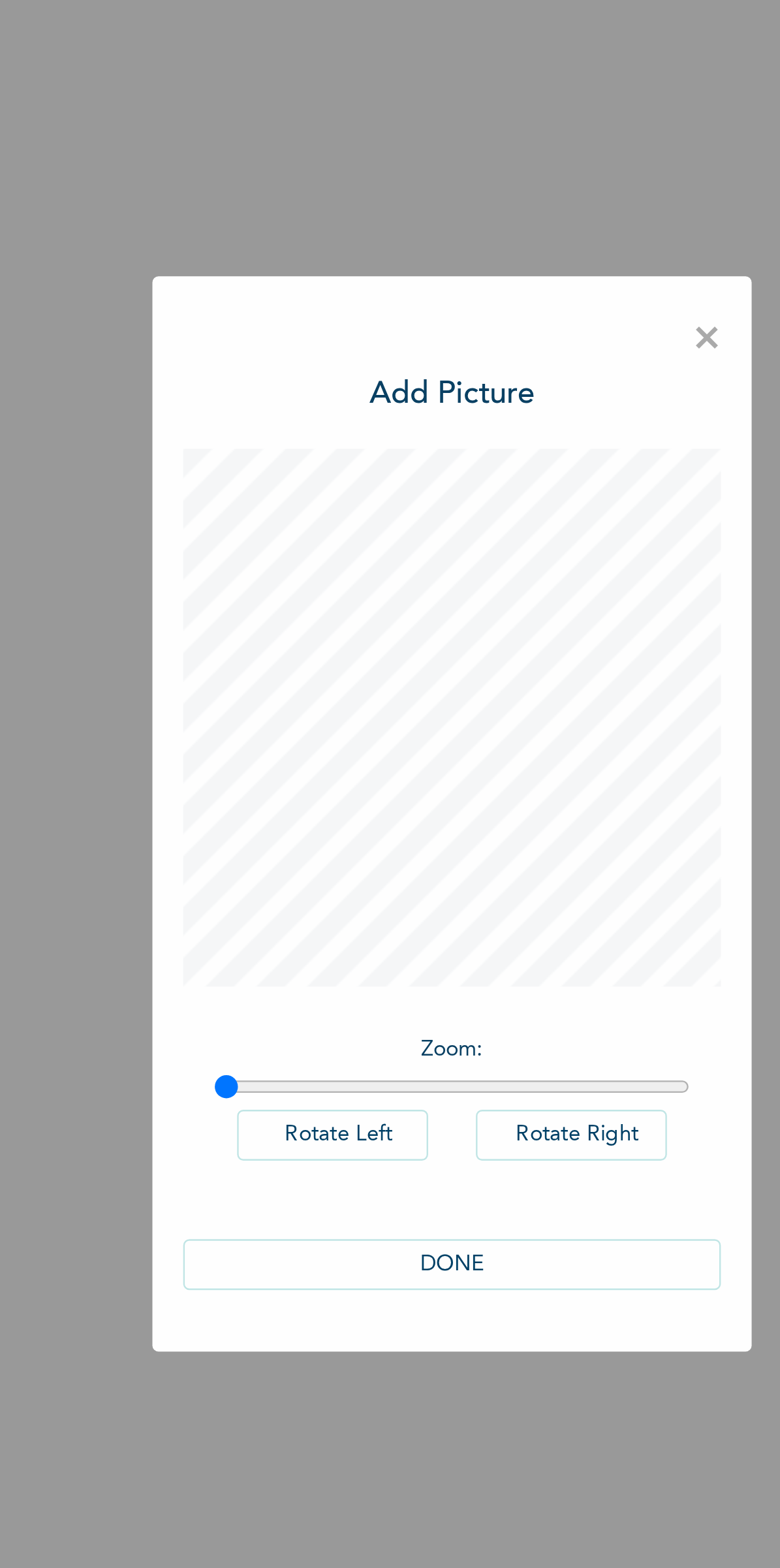
click at [411, 986] on button "DONE" at bounding box center [390, 975] width 228 height 21
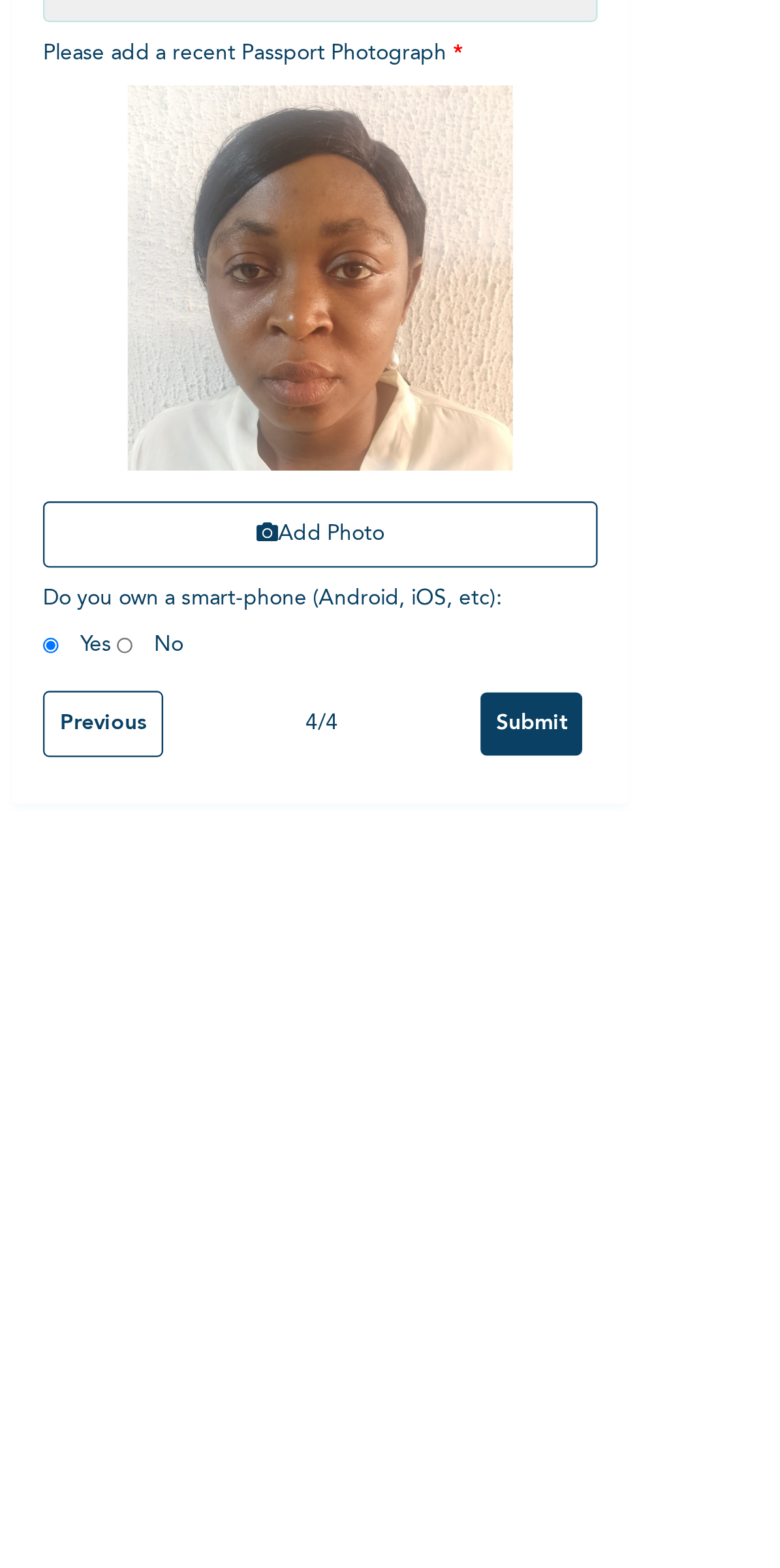
click at [360, 478] on span "Do you own a smart-phone (Android, iOS, etc) : Yes No" at bounding box center [314, 485] width 194 height 29
click at [363, 474] on span "Do you own a smart-phone (Android, iOS, etc) : Yes No" at bounding box center [314, 485] width 194 height 29
click at [429, 529] on input "Submit" at bounding box center [423, 529] width 43 height 27
